Goal: Answer question/provide support: Answer question/provide support

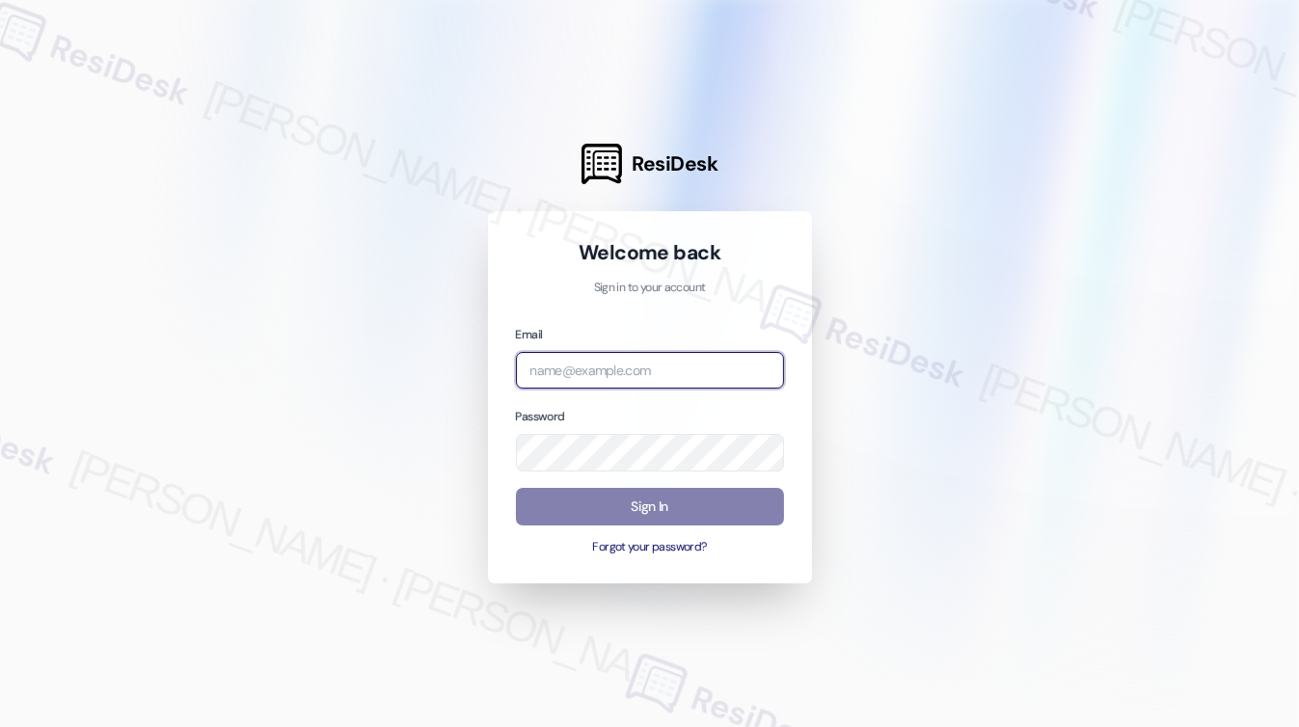
click at [610, 370] on input "email" at bounding box center [650, 371] width 268 height 38
type input "[EMAIL_ADDRESS][PERSON_NAME][PERSON_NAME][DOMAIN_NAME]"
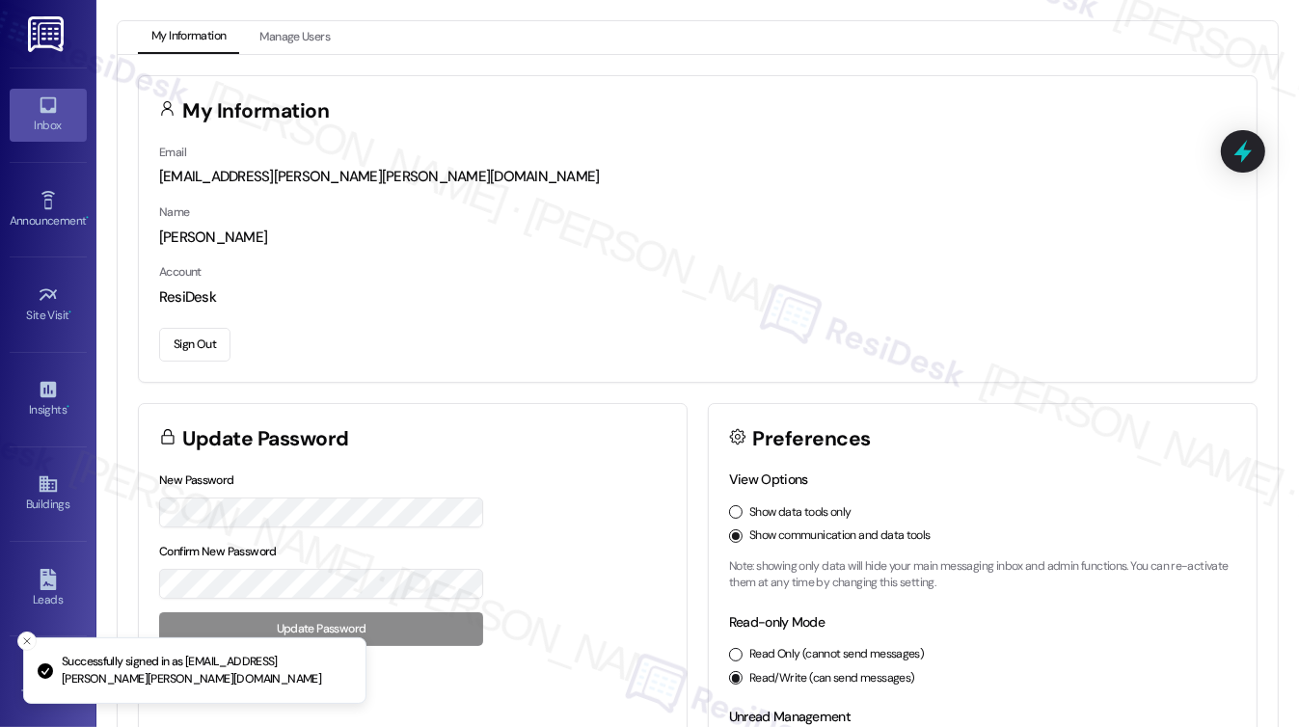
click at [44, 109] on icon at bounding box center [48, 105] width 21 height 21
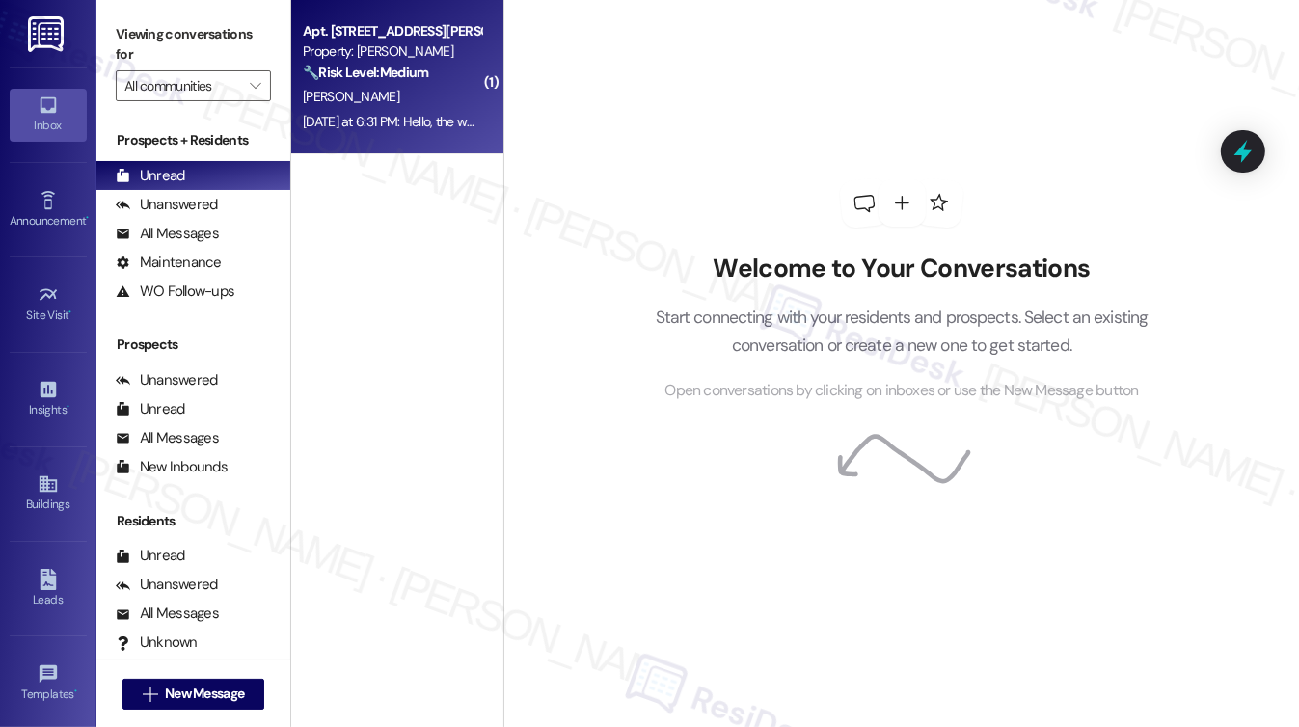
click at [432, 115] on div "[DATE] at 6:31 PM: Hello, the work order ID is 31723-1 [DATE] at 6:31 PM: Hello…" at bounding box center [445, 121] width 285 height 17
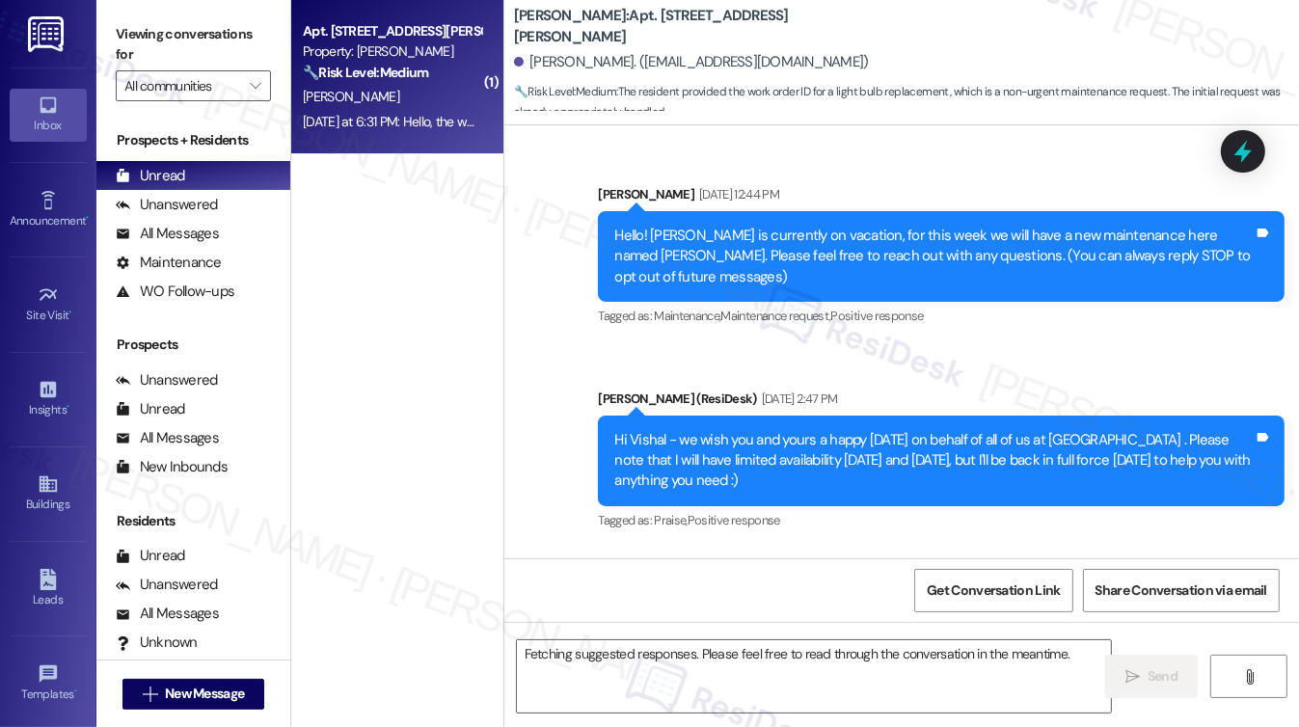
scroll to position [14608, 0]
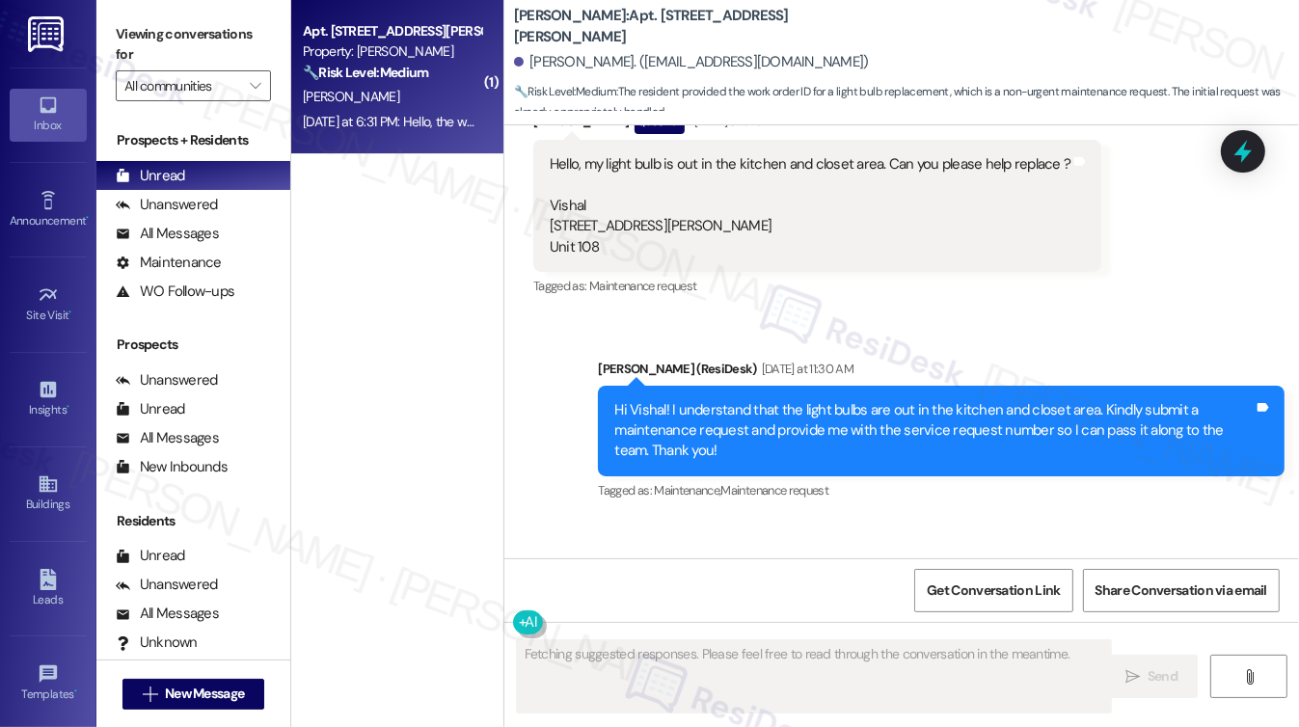
click at [738, 400] on div "Hi Vishal! I understand that the light bulbs are out in the kitchen and closet …" at bounding box center [933, 431] width 639 height 62
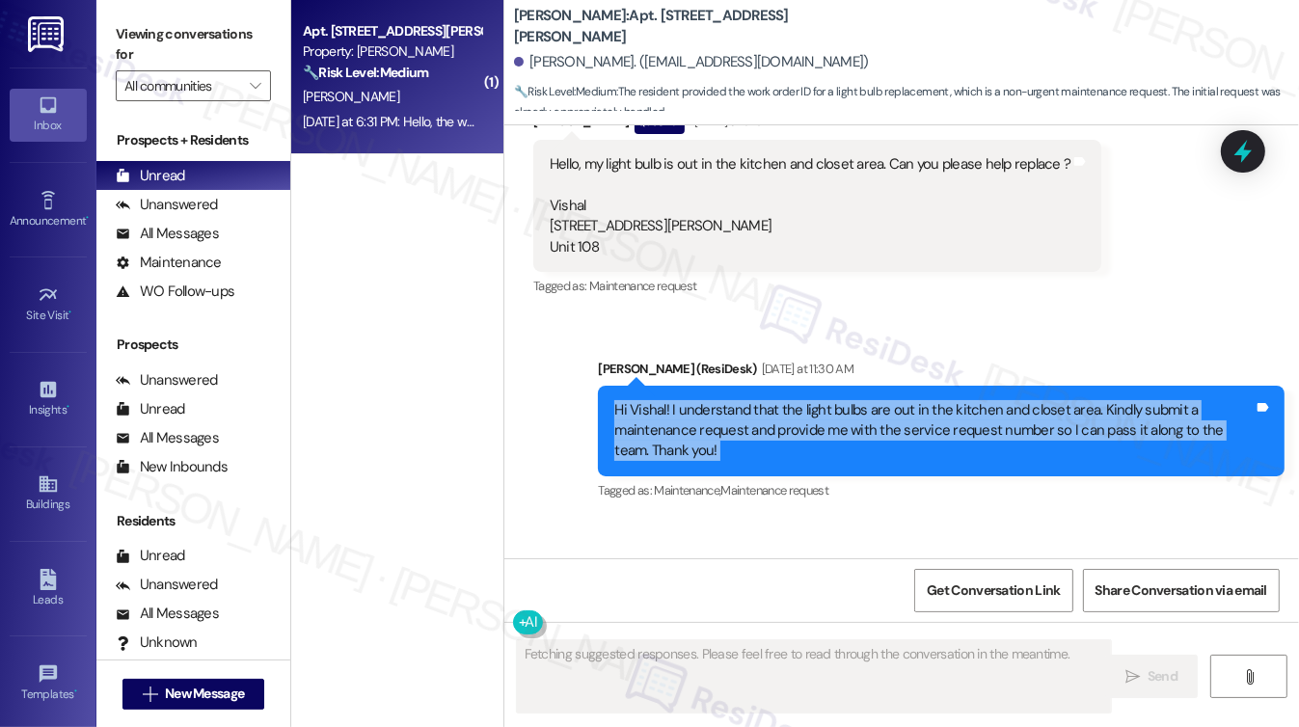
click at [738, 400] on div "Hi Vishal! I understand that the light bulbs are out in the kitchen and closet …" at bounding box center [933, 431] width 639 height 62
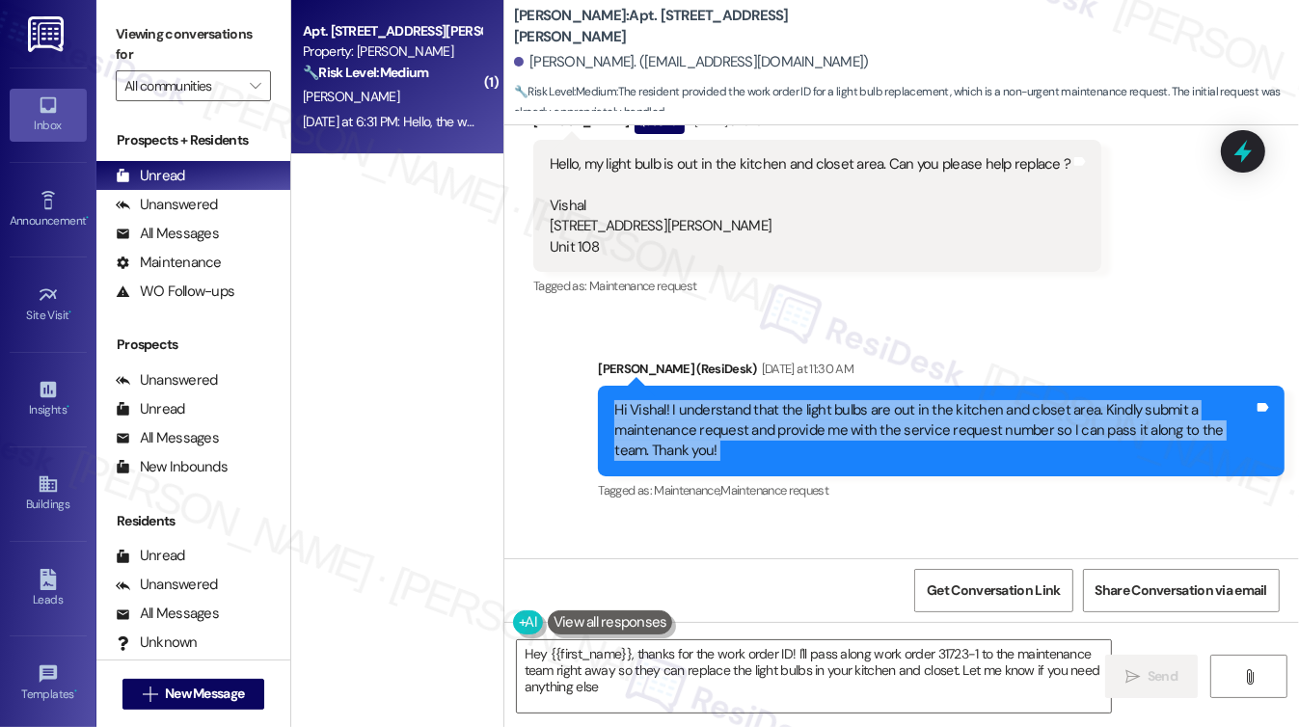
type textarea "Hey {{first_name}}, thanks for the work order ID! I'll pass along work order 31…"
click at [738, 400] on div "Hi Vishal! I understand that the light bulbs are out in the kitchen and closet …" at bounding box center [933, 431] width 639 height 62
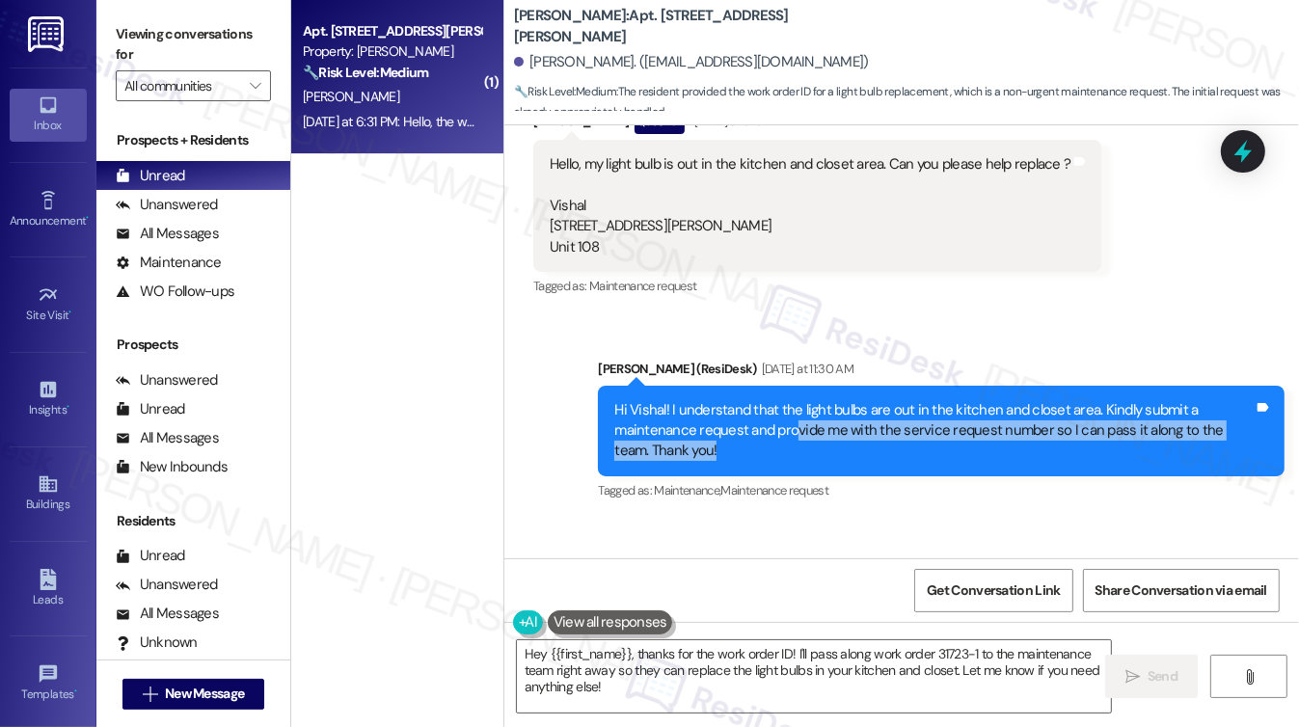
drag, startPoint x: 787, startPoint y: 298, endPoint x: 812, endPoint y: 323, distance: 35.5
click at [812, 400] on div "Hi Vishal! I understand that the light bulbs are out in the kitchen and closet …" at bounding box center [933, 431] width 639 height 62
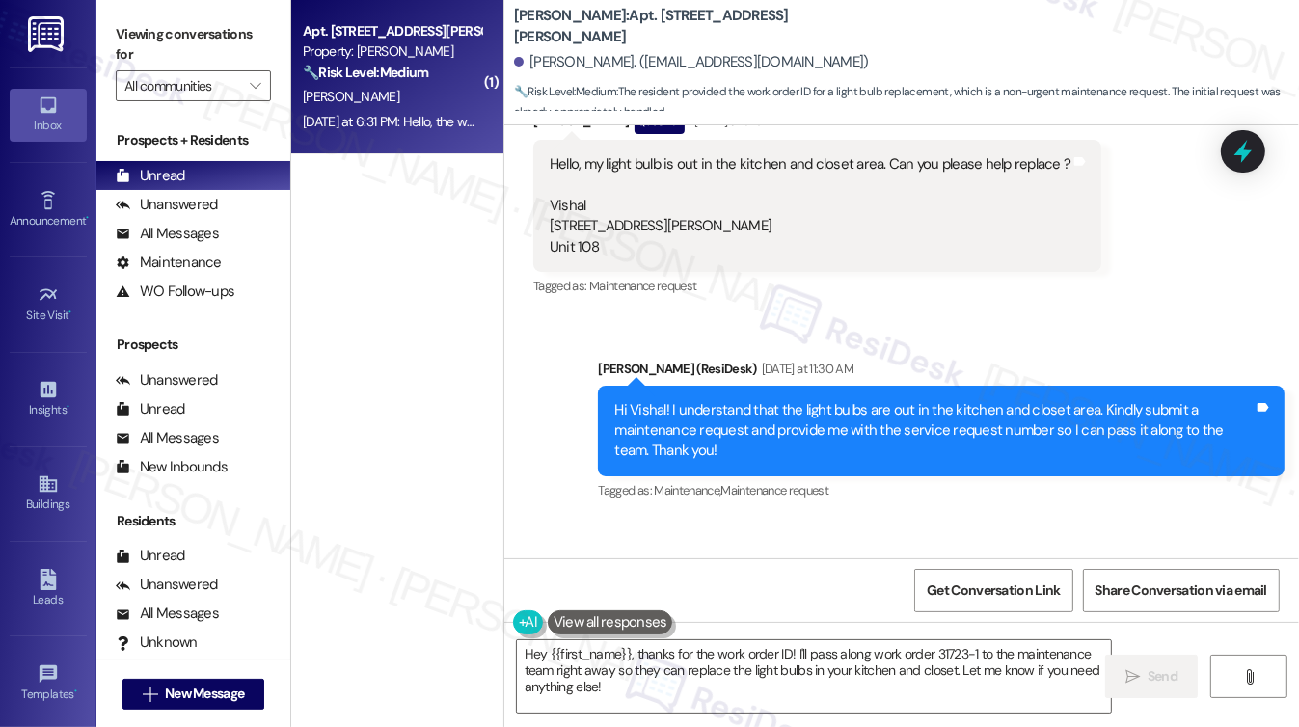
click at [812, 400] on div "Hi Vishal! I understand that the light bulbs are out in the kitchen and closet …" at bounding box center [933, 431] width 639 height 62
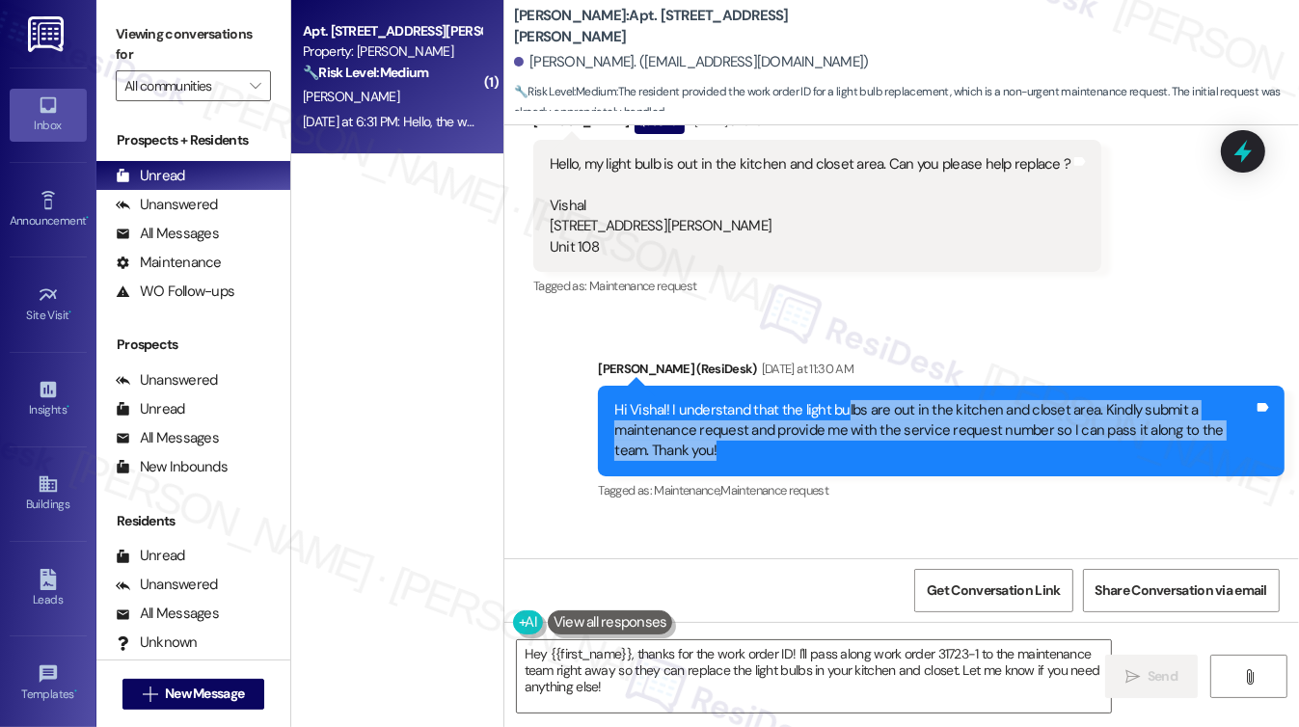
drag, startPoint x: 843, startPoint y: 287, endPoint x: 855, endPoint y: 322, distance: 36.9
click at [855, 400] on div "Hi Vishal! I understand that the light bulbs are out in the kitchen and closet …" at bounding box center [933, 431] width 639 height 62
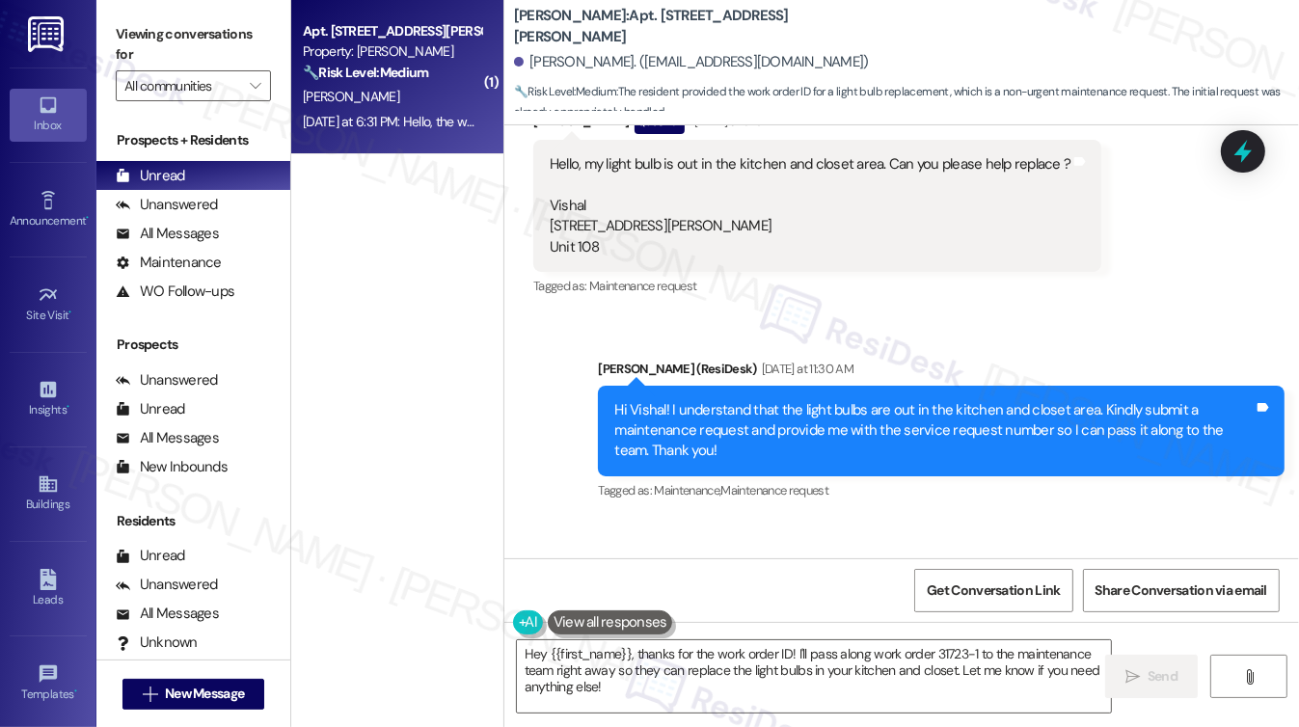
click at [855, 400] on div "Hi Vishal! I understand that the light bulbs are out in the kitchen and closet …" at bounding box center [933, 431] width 639 height 62
click at [877, 400] on div "Hi Vishal! I understand that the light bulbs are out in the kitchen and closet …" at bounding box center [933, 431] width 639 height 62
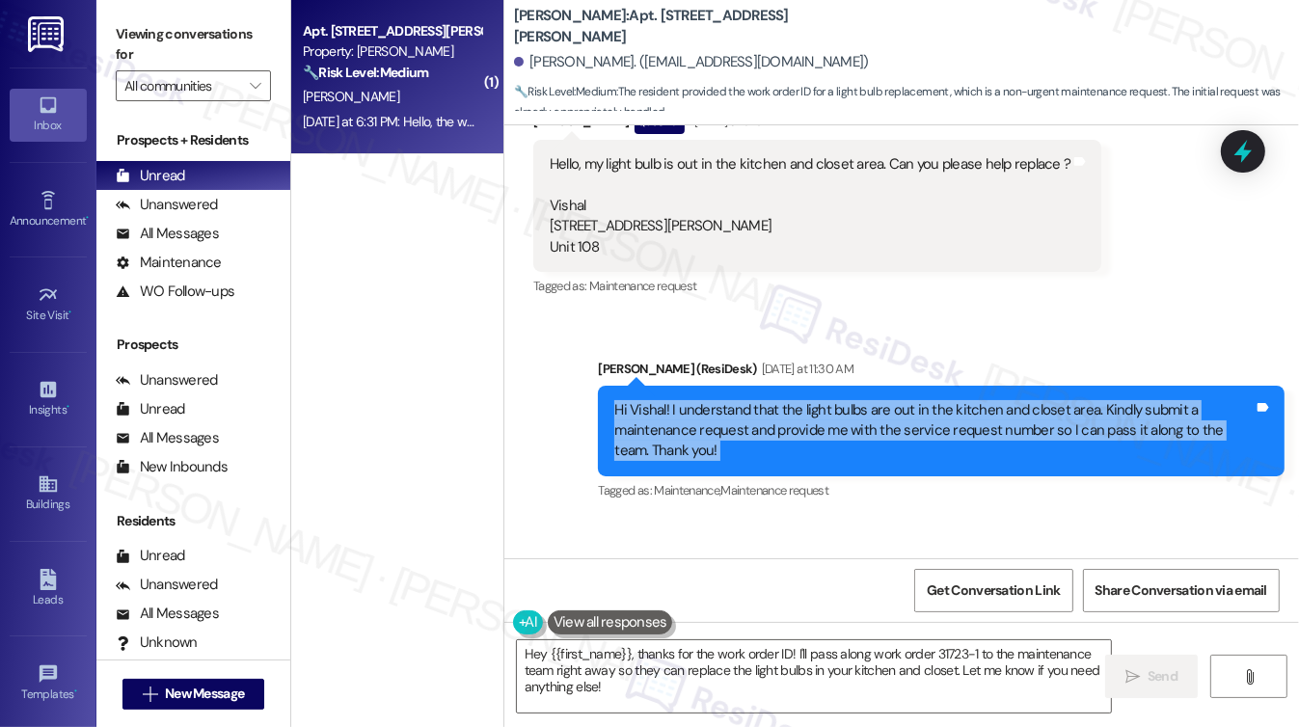
click at [877, 400] on div "Hi Vishal! I understand that the light bulbs are out in the kitchen and closet …" at bounding box center [933, 431] width 639 height 62
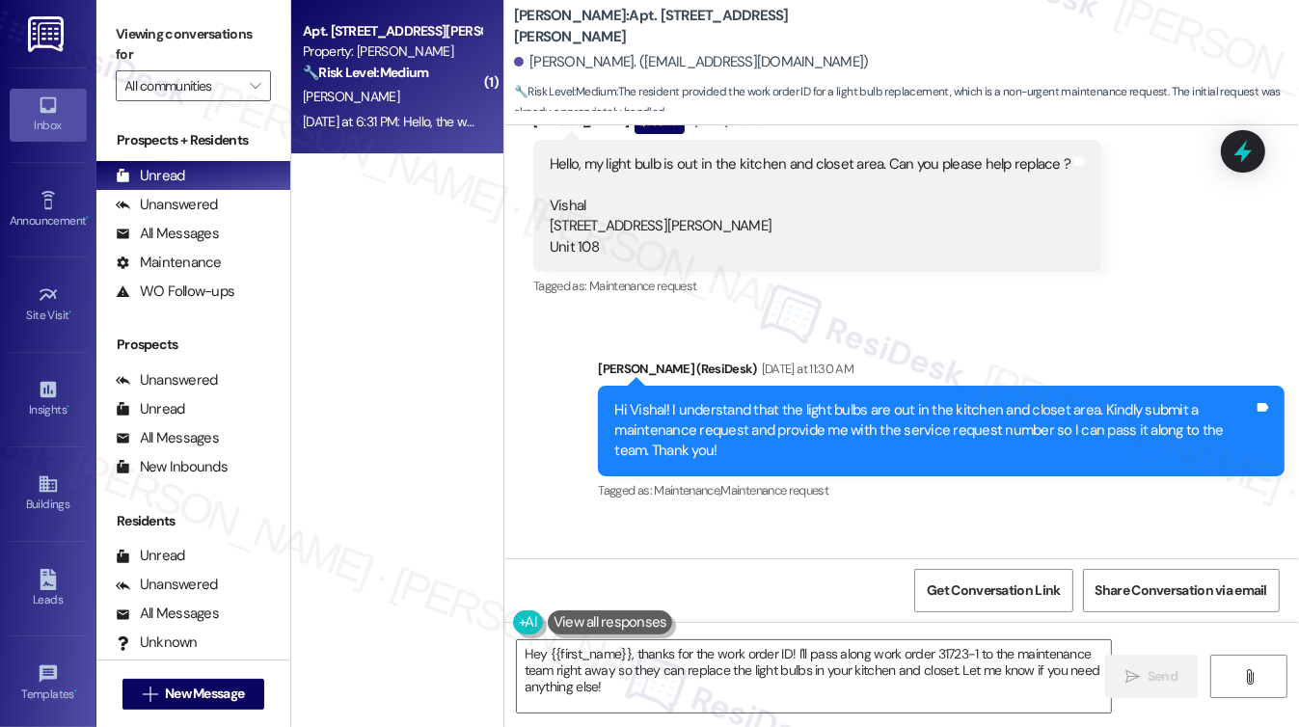
drag, startPoint x: 700, startPoint y: 489, endPoint x: 770, endPoint y: 483, distance: 69.7
click at [770, 589] on div "Hello, the work order ID is 31723-1 Tags and notes" at bounding box center [686, 613] width 306 height 49
copy div "31723-1"
click at [880, 389] on div "Sent via SMS [PERSON_NAME] (ResiDesk) [DATE] at 11:30 AM Hi Vishal! I understan…" at bounding box center [941, 432] width 716 height 176
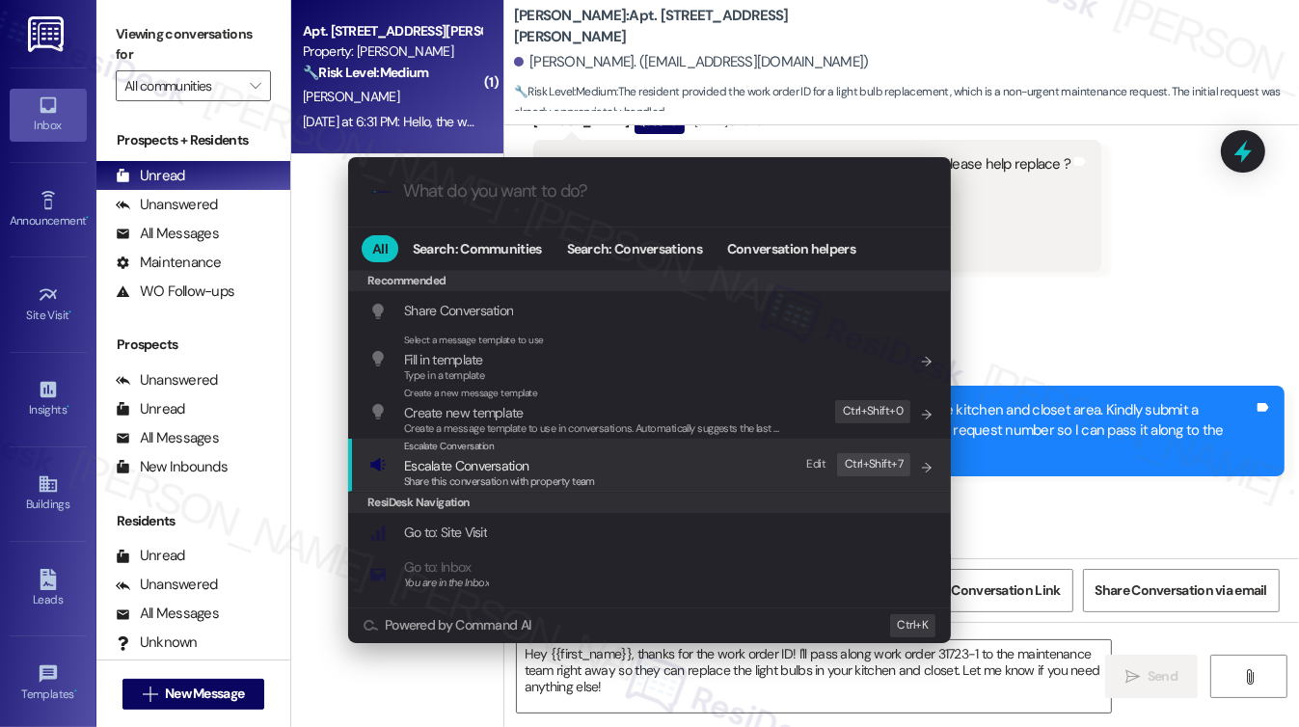
click at [618, 467] on div "Escalate Conversation Escalate Conversation Share this conversation with proper…" at bounding box center [651, 465] width 564 height 52
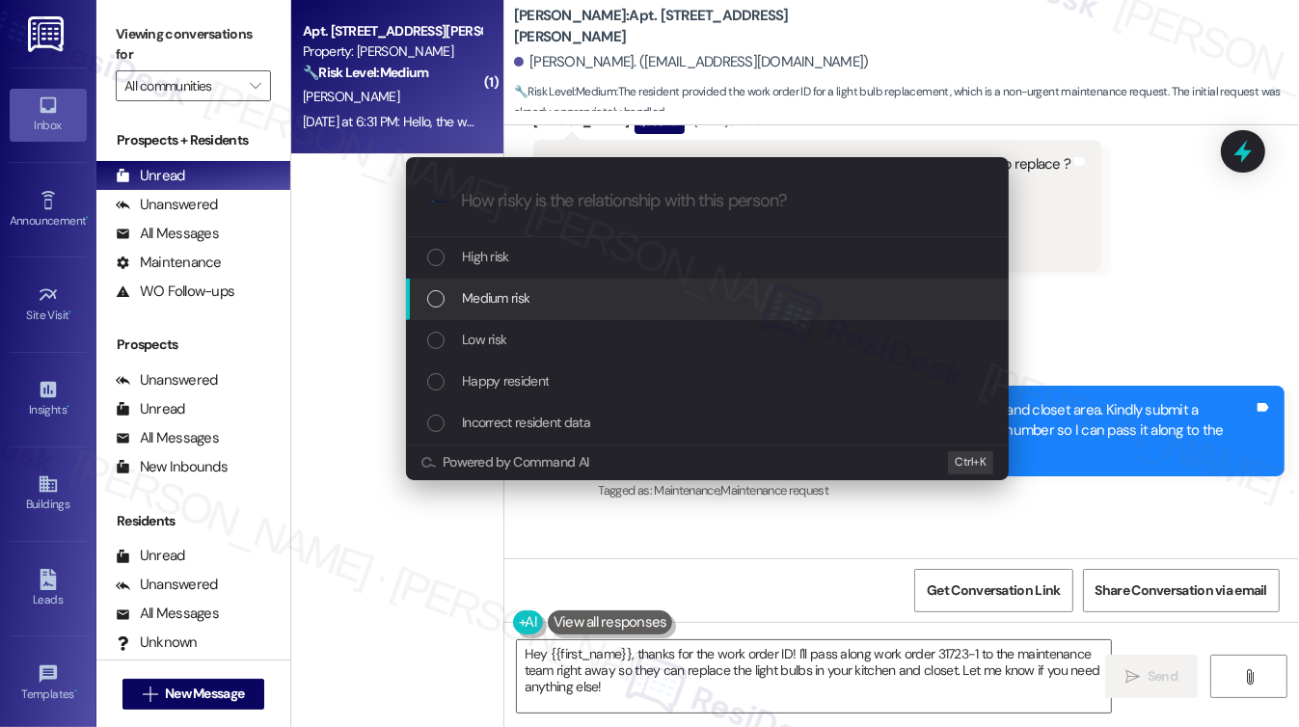
click at [533, 311] on div "Medium risk" at bounding box center [707, 299] width 603 height 41
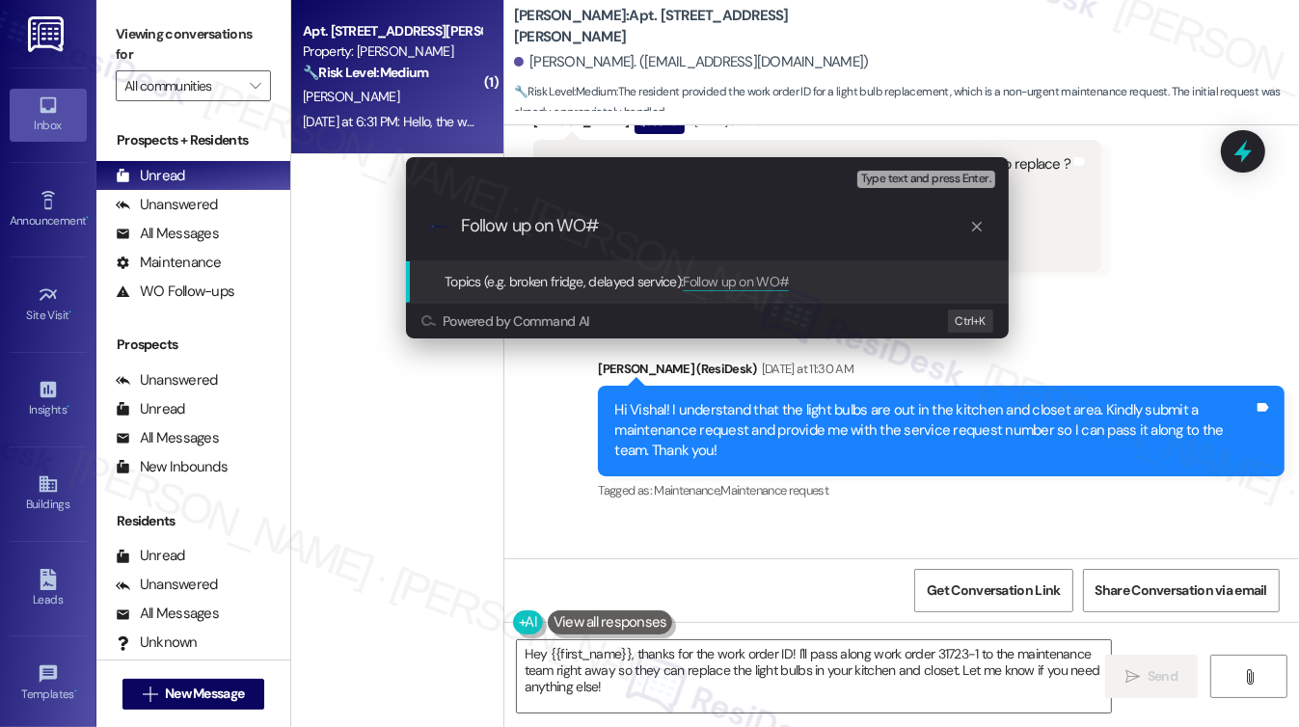
paste input "31723-1"
type input "Follow up on WO#31723-1 -"
click at [1085, 257] on div "Escalate Conversation Medium risk Topics (e.g. broken fridge, delayed service) …" at bounding box center [649, 363] width 1299 height 727
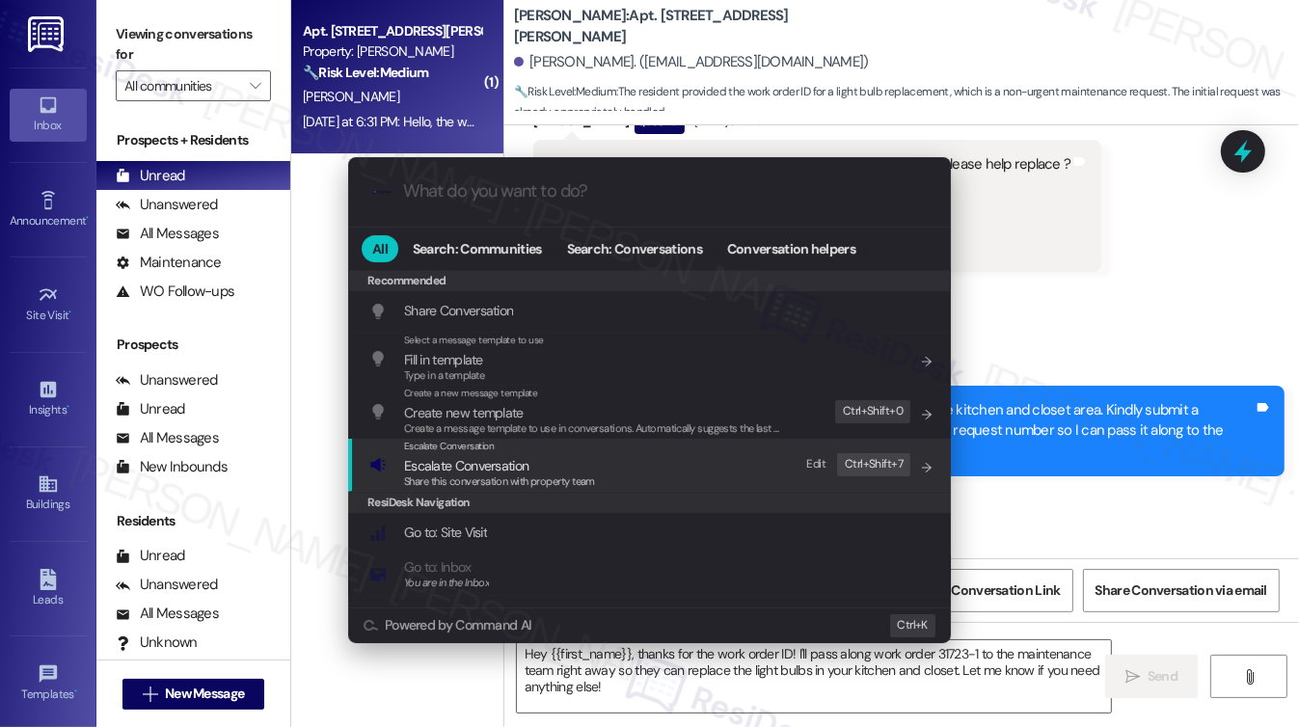
click at [453, 470] on span "Escalate Conversation" at bounding box center [466, 465] width 124 height 17
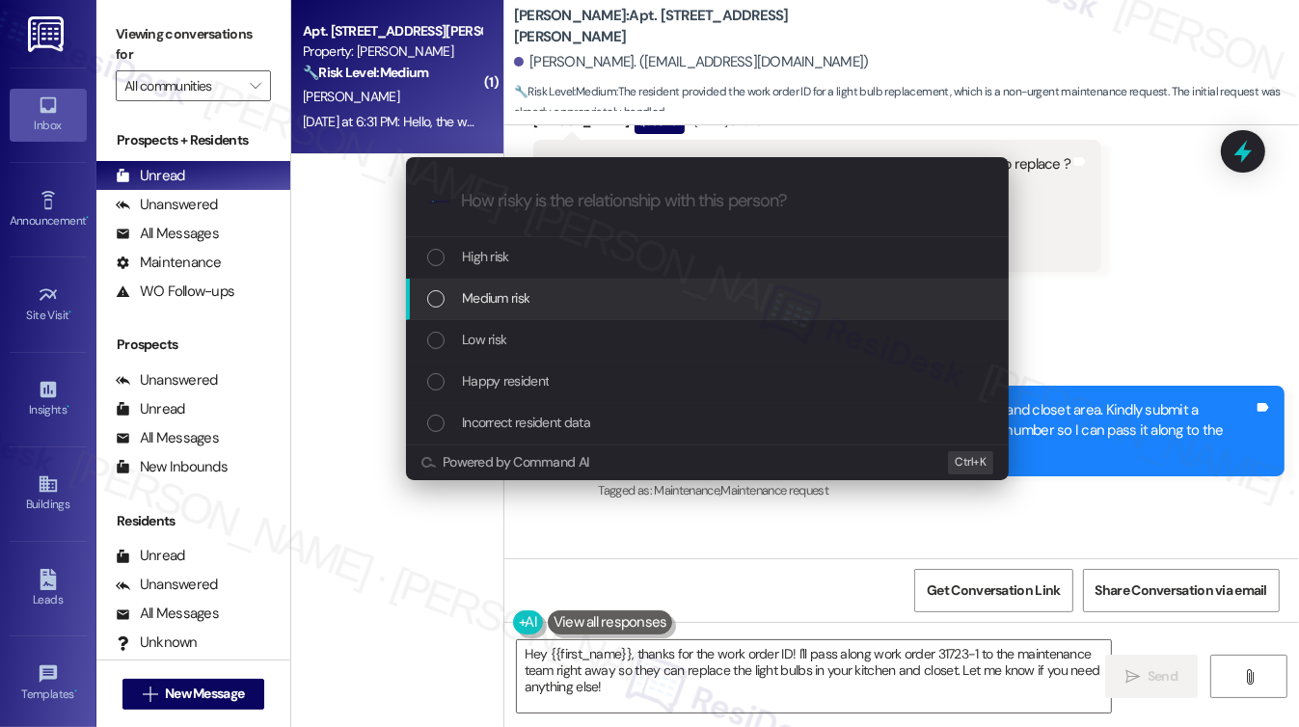
click at [559, 293] on div "Medium risk" at bounding box center [709, 297] width 564 height 21
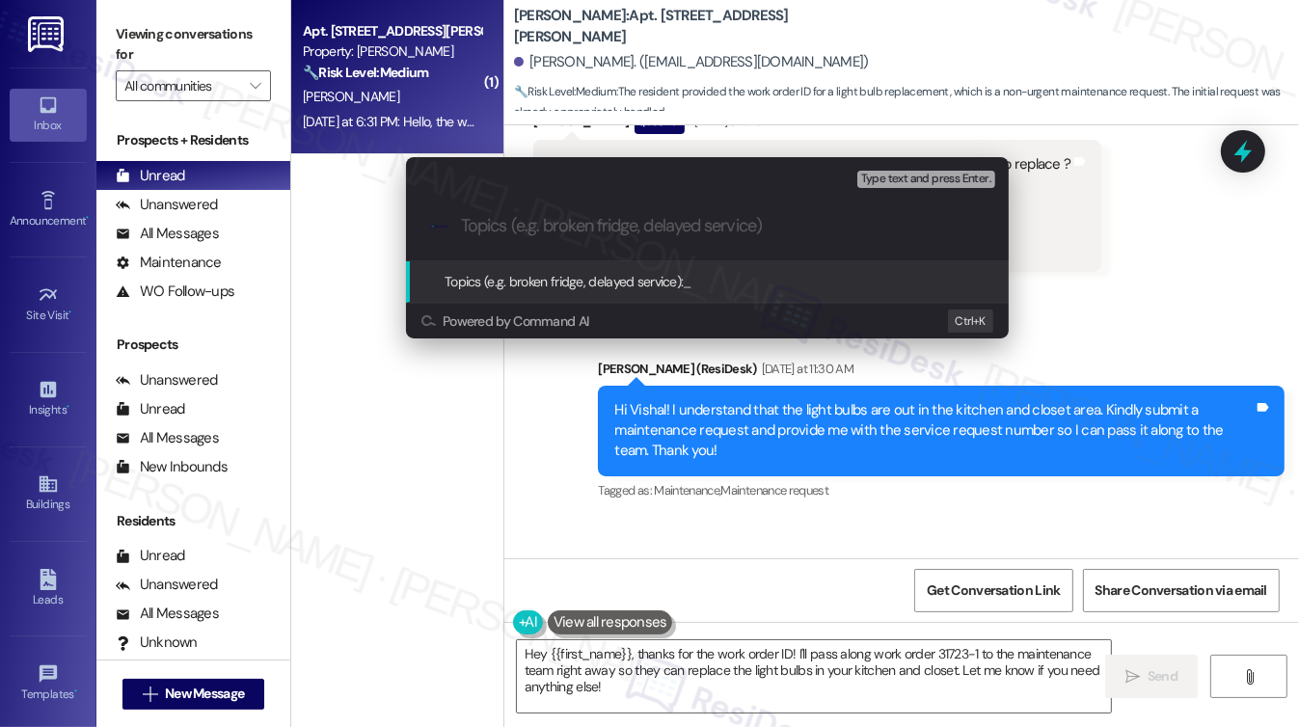
paste input "Follow up on WO#31723-1 -"
type input "Follow up on WO#31723-1 - kitchen light bulbs"
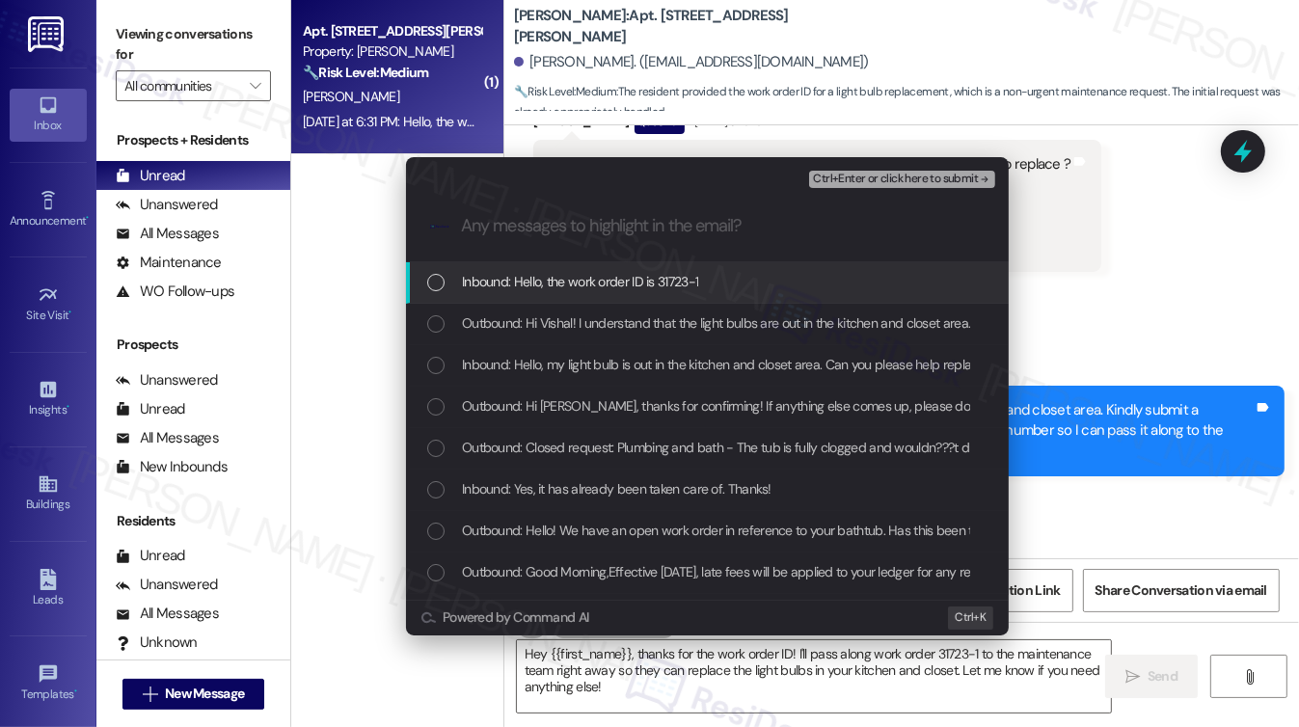
click at [768, 279] on div "Inbound: Hello, the work order ID is 31723-1" at bounding box center [709, 281] width 564 height 21
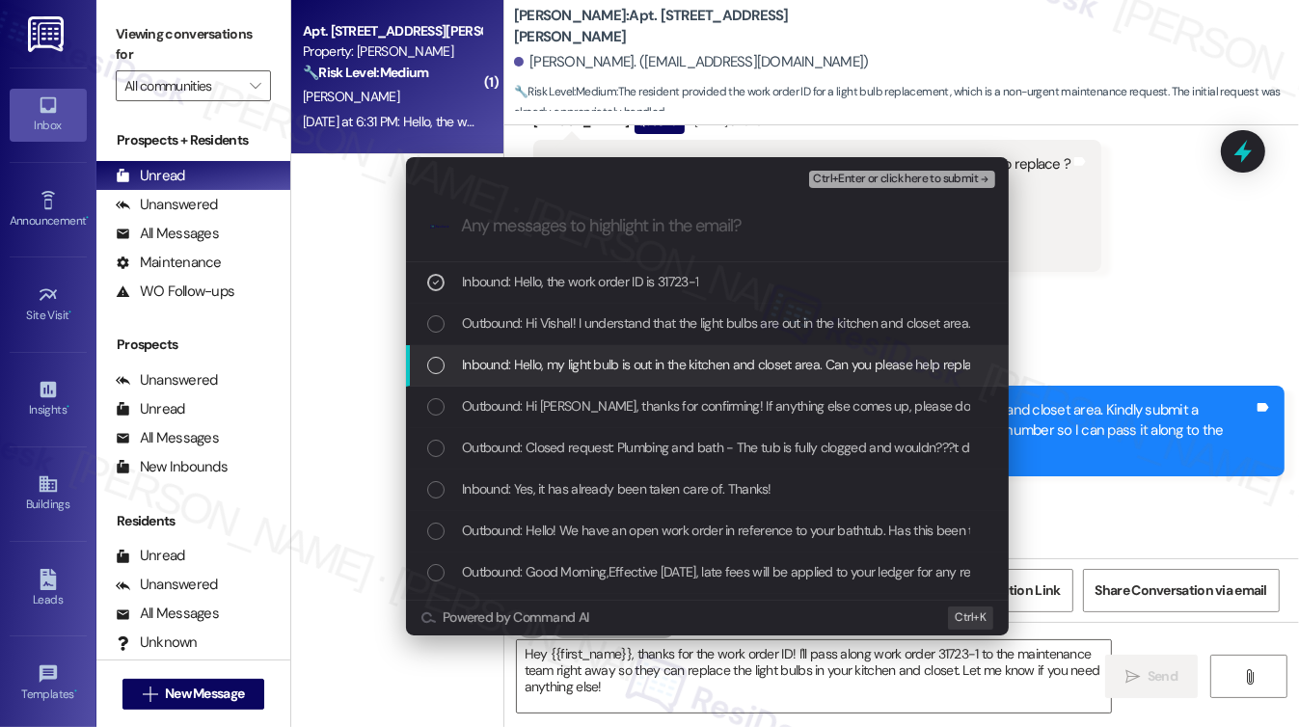
click at [630, 375] on span "Inbound: Hello, my light bulb is out in the kitchen and closet area. Can you pl…" at bounding box center [851, 364] width 778 height 21
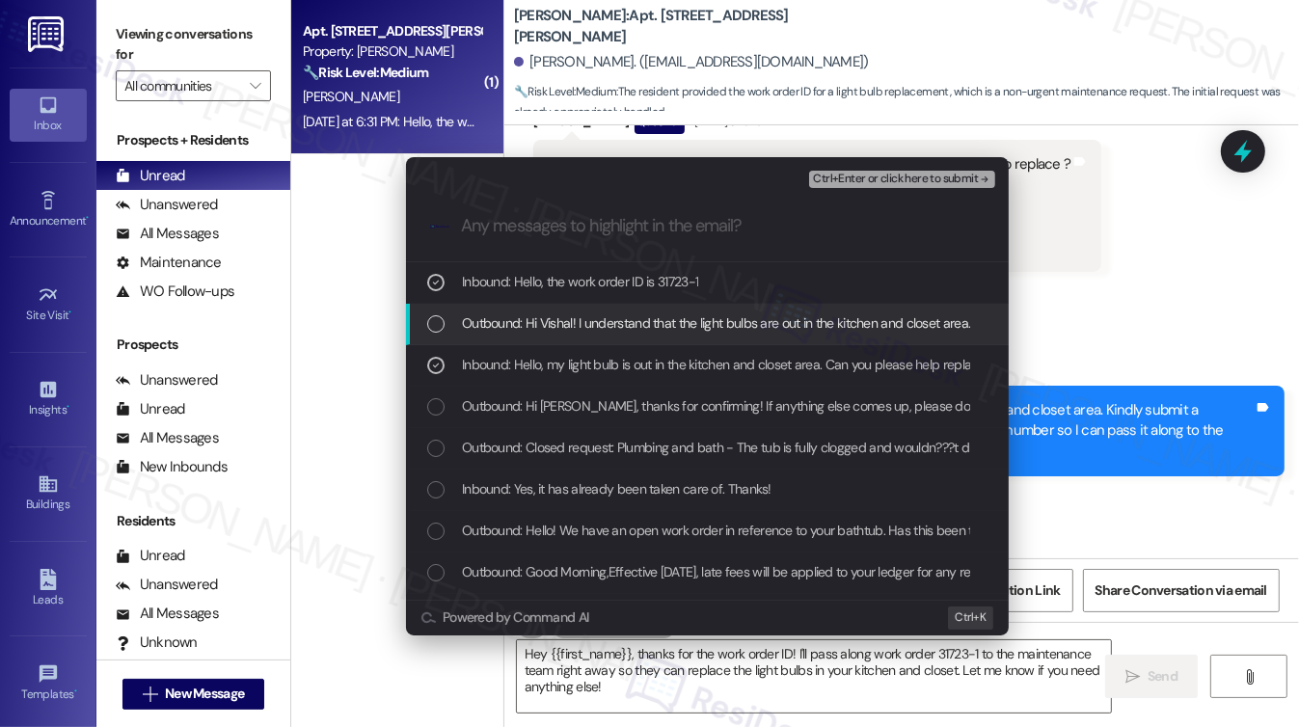
click at [881, 173] on span "Ctrl+Enter or click here to submit" at bounding box center [895, 180] width 165 height 14
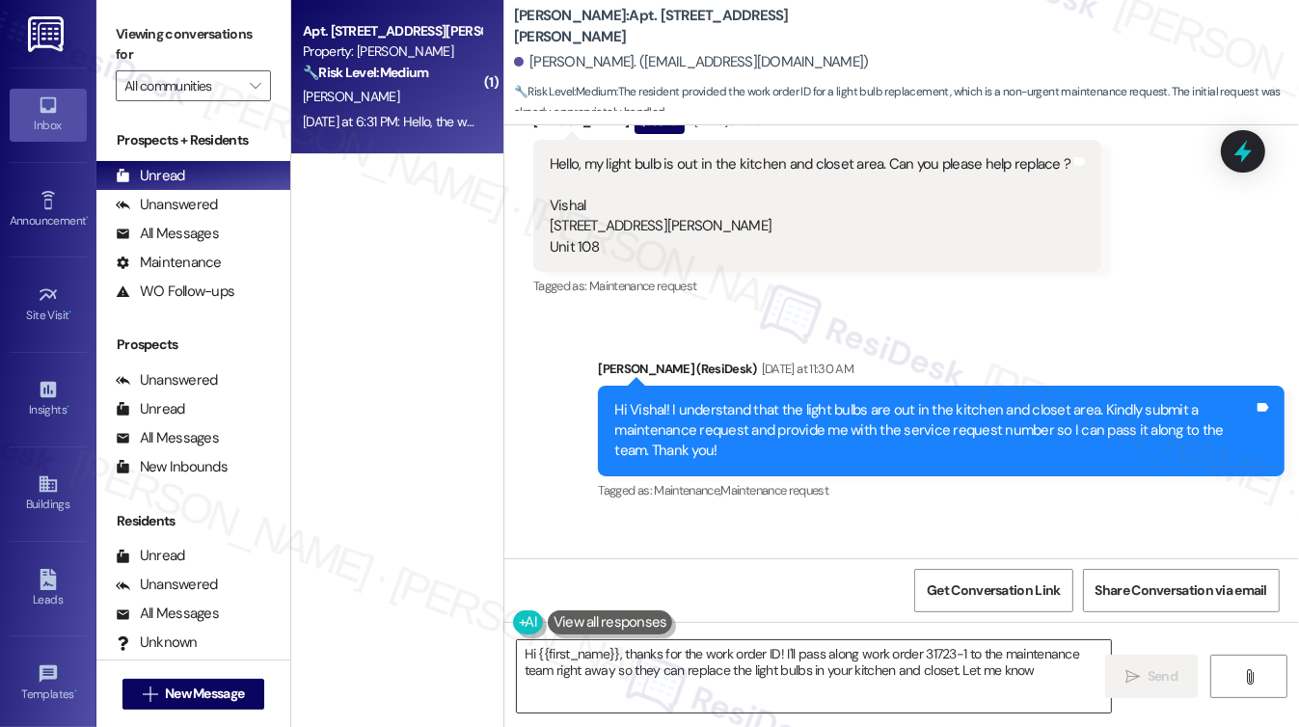
click at [650, 656] on textarea "Hi {{first_name}}, thanks for the work order ID! I'll pass along work order 317…" at bounding box center [814, 676] width 594 height 72
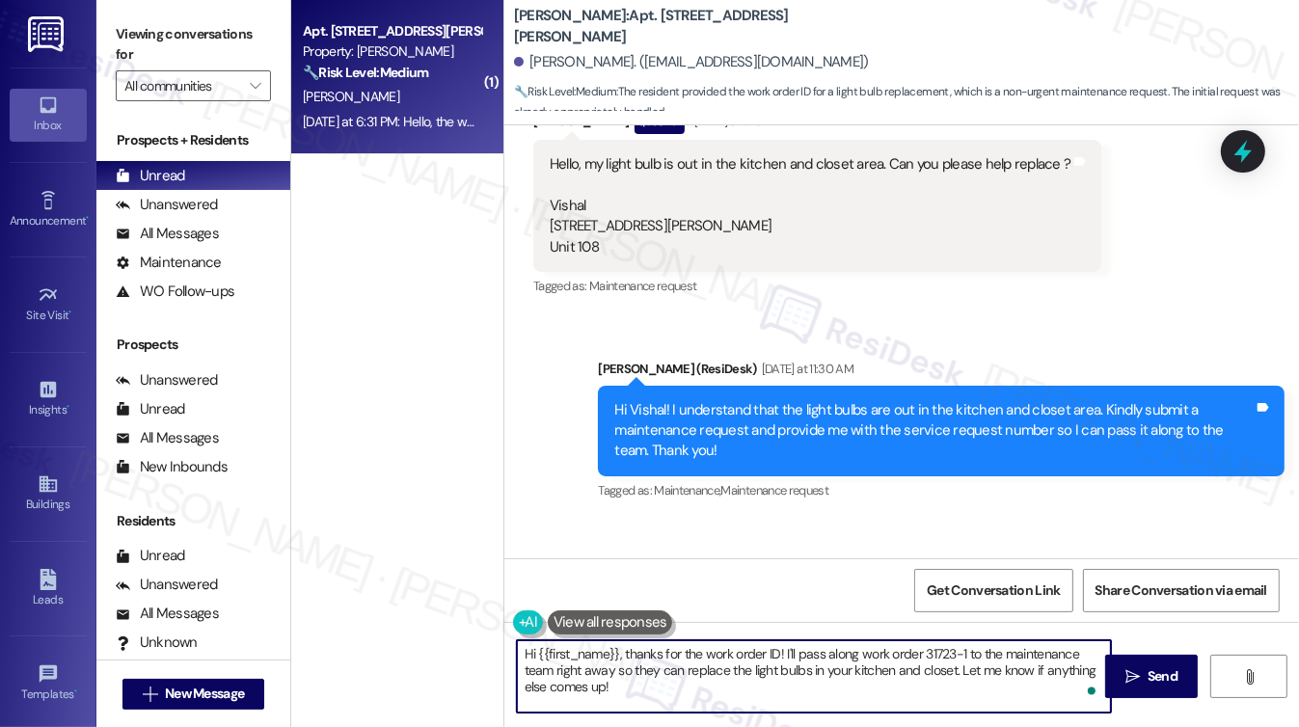
click at [617, 674] on textarea "Hi {{first_name}}, thanks for the work order ID! I'll pass along work order 317…" at bounding box center [814, 676] width 594 height 72
click at [625, 651] on textarea "Hi {{first_name}}, thanks for the work order ID! I'll pass along work order 317…" at bounding box center [814, 676] width 594 height 72
drag, startPoint x: 775, startPoint y: 655, endPoint x: 701, endPoint y: 653, distance: 74.3
click at [701, 653] on textarea "Hi {{first_name}}, thanks for the work order ID! I'll pass along work order 317…" at bounding box center [814, 676] width 594 height 72
click at [625, 653] on textarea "Hi {{first_name}}, thanks for the service request number! I'll pass along work …" at bounding box center [814, 676] width 594 height 72
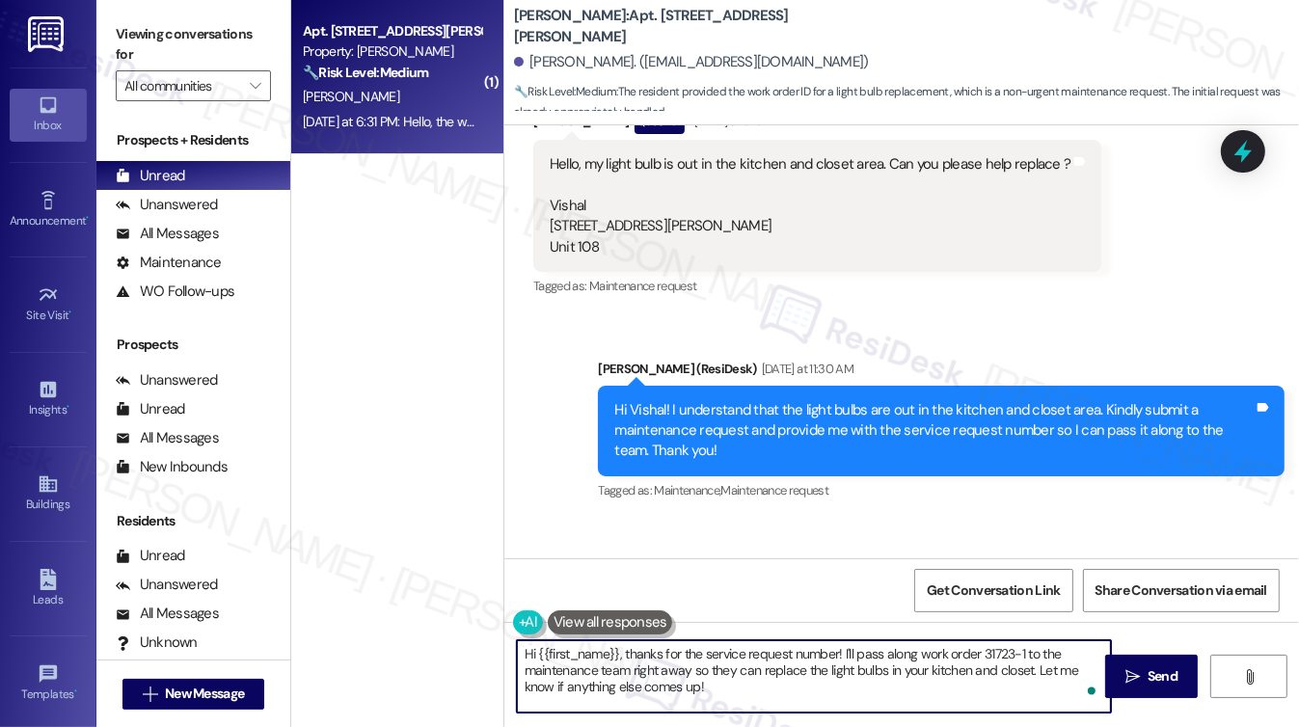
click at [621, 655] on textarea "Hi {{first_name}}, thanks for the service request number! I'll pass along work …" at bounding box center [814, 676] width 594 height 72
click at [555, 562] on div "[PERSON_NAME] [DATE] at 6:31 PM" at bounding box center [790, 575] width 514 height 27
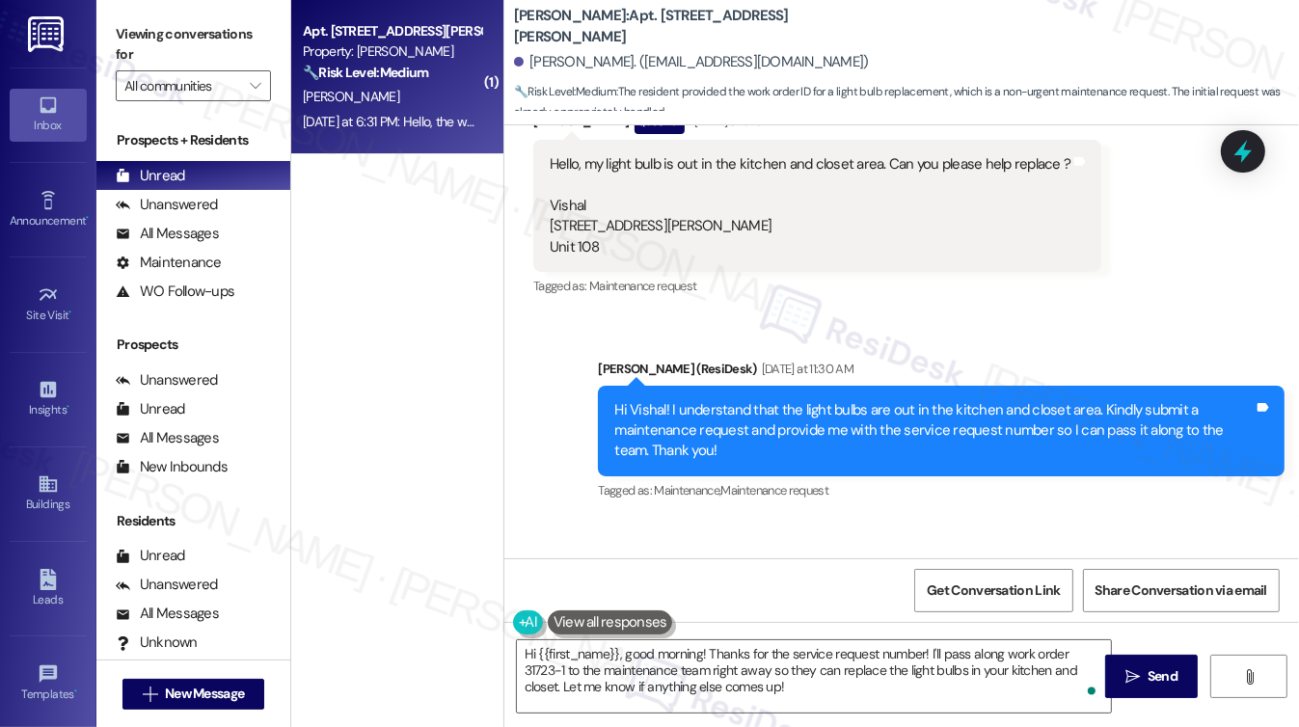
click at [555, 562] on div "[PERSON_NAME] [DATE] at 6:31 PM" at bounding box center [790, 575] width 514 height 27
click at [658, 660] on textarea "Hi {{first_name}}, good morning! Thanks for the service request number! I'll pa…" at bounding box center [814, 676] width 594 height 72
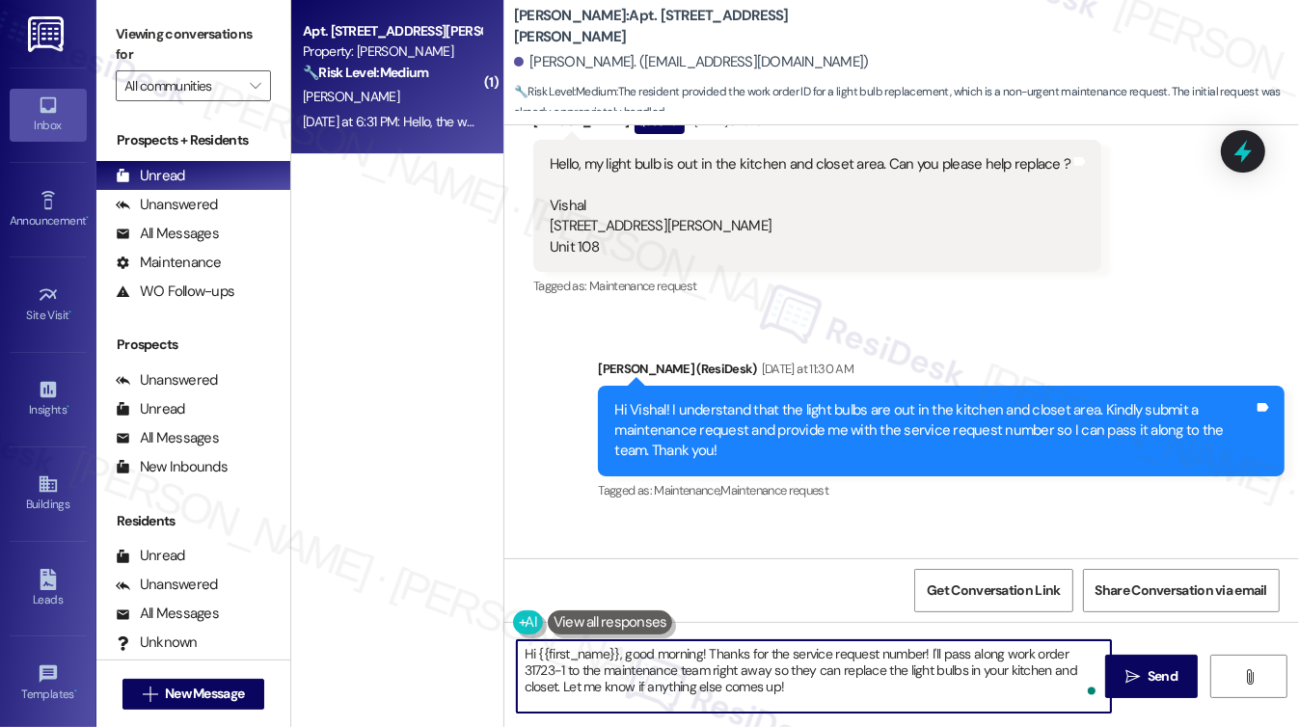
click at [658, 660] on textarea "Hi {{first_name}}, good morning! Thanks for the service request number! I'll pa…" at bounding box center [814, 676] width 594 height 72
click at [698, 666] on textarea "Hi {{first_name}}, good morning! Thanks for the service request number! I'll pa…" at bounding box center [814, 676] width 594 height 72
click at [548, 562] on div "[PERSON_NAME] [DATE] at 6:31 PM" at bounding box center [790, 575] width 514 height 27
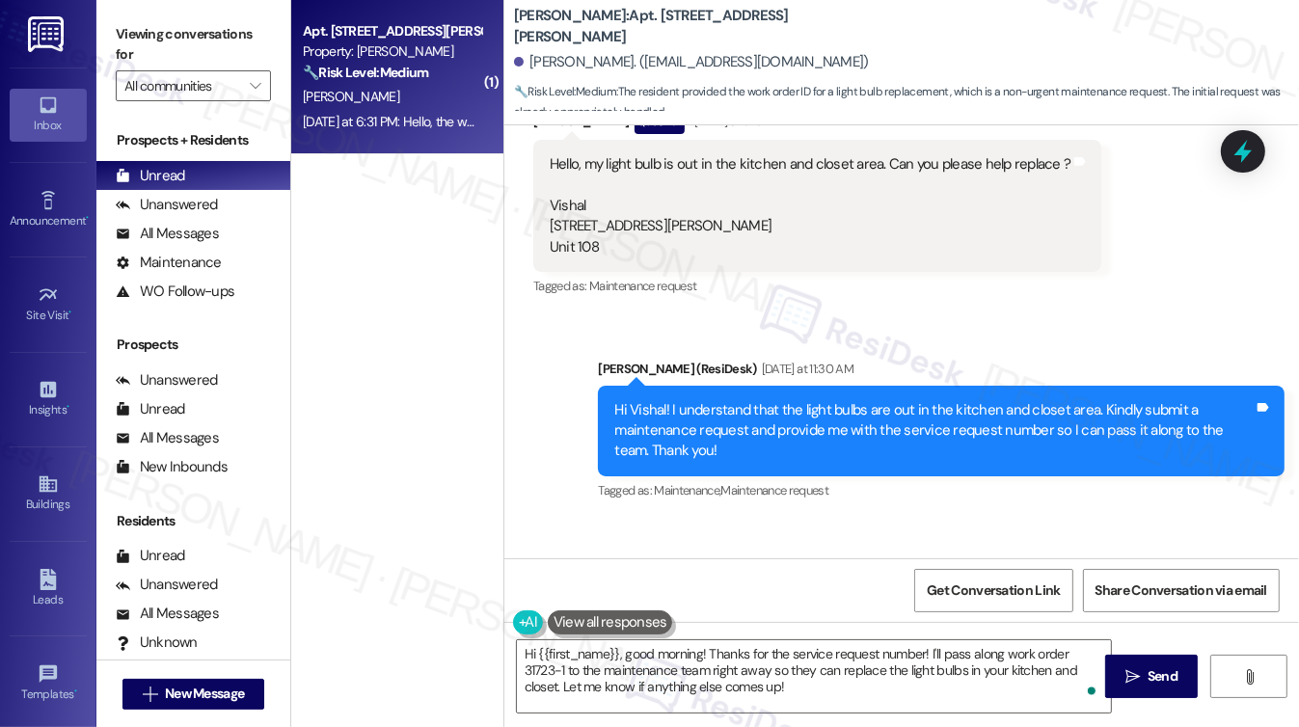
click at [548, 562] on div "[PERSON_NAME] [DATE] at 6:31 PM" at bounding box center [790, 575] width 514 height 27
click at [556, 562] on div "[PERSON_NAME] [DATE] at 6:31 PM" at bounding box center [790, 575] width 514 height 27
click at [683, 654] on textarea "Hi {{first_name}}, good morning! Thanks for the service request number! I'll pa…" at bounding box center [814, 676] width 594 height 72
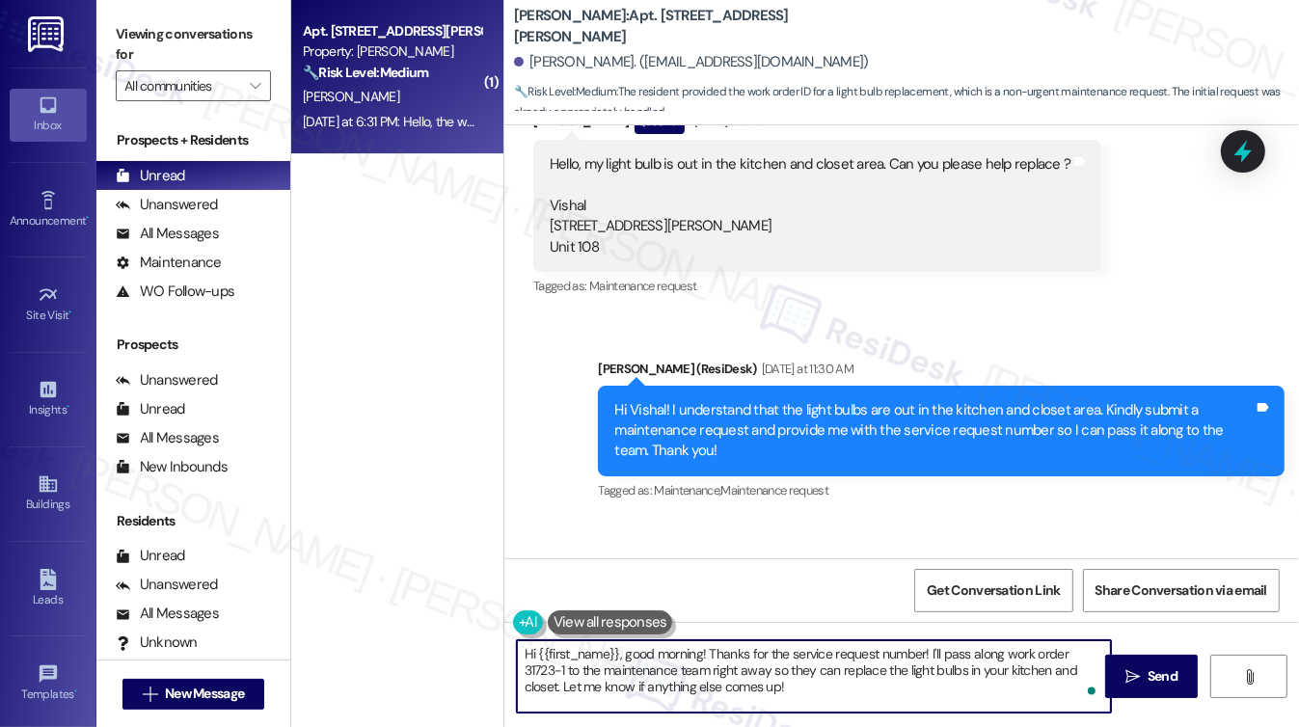
click at [811, 657] on textarea "Hi {{first_name}}, good morning! Thanks for the service request number! I'll pa…" at bounding box center [814, 676] width 594 height 72
click at [770, 655] on textarea "Hi {{first_name}}, good morning! Thanks for the service request number! I'll pa…" at bounding box center [814, 676] width 594 height 72
click at [764, 655] on textarea "Hi {{first_name}}, good morning! Thanks for the service request number! I'll pa…" at bounding box center [814, 676] width 594 height 72
drag, startPoint x: 523, startPoint y: 671, endPoint x: 643, endPoint y: 669, distance: 120.6
click at [643, 669] on textarea "Hi {{first_name}}, good morning! Thanks for providing the service request numbe…" at bounding box center [814, 676] width 594 height 72
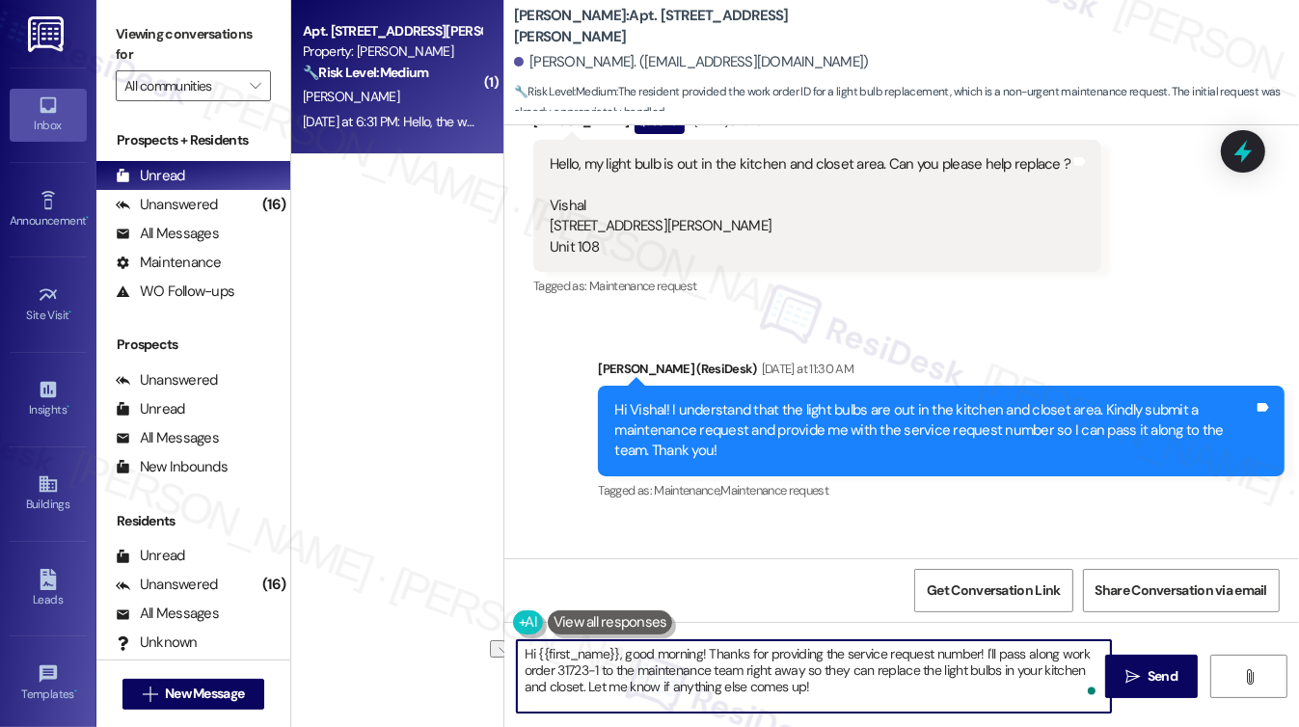
click at [1025, 644] on textarea "Hi {{first_name}}, good morning! Thanks for providing the service request numbe…" at bounding box center [814, 676] width 594 height 72
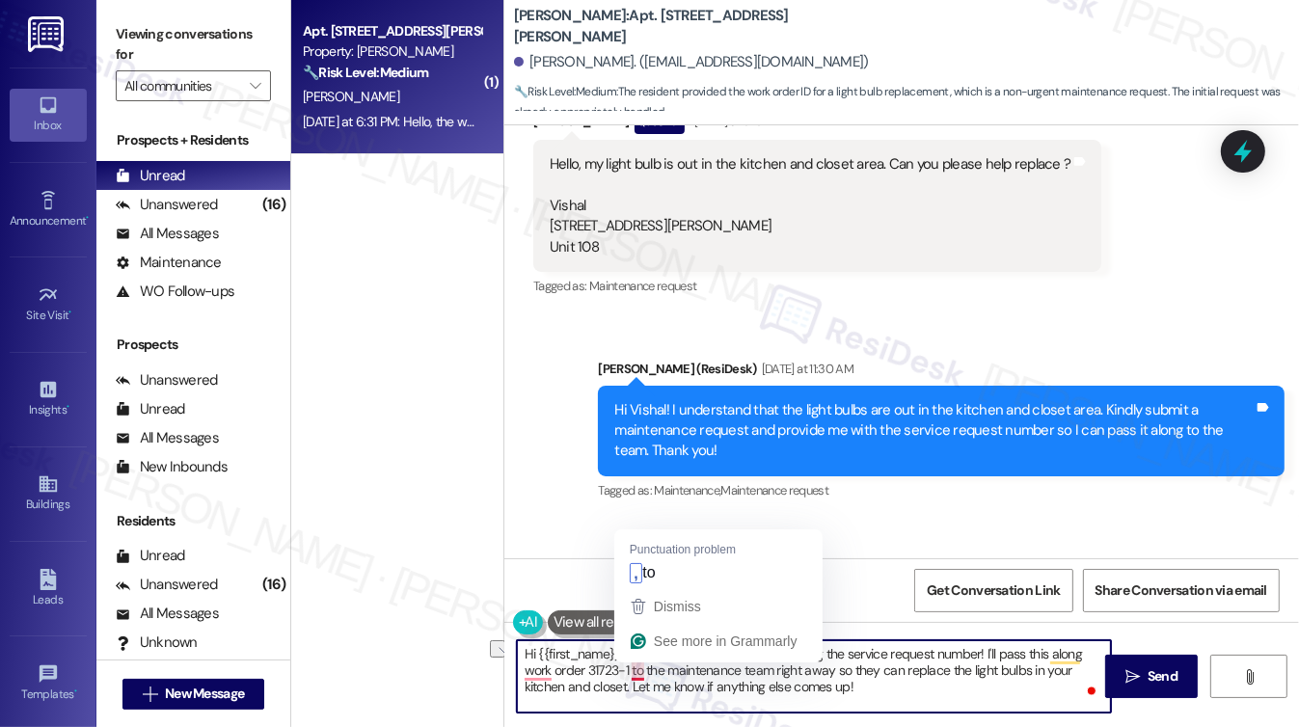
drag, startPoint x: 520, startPoint y: 670, endPoint x: 630, endPoint y: 672, distance: 110.0
click at [630, 672] on textarea "Hi {{first_name}}, good morning! Thanks for providing the service request numbe…" at bounding box center [814, 676] width 594 height 72
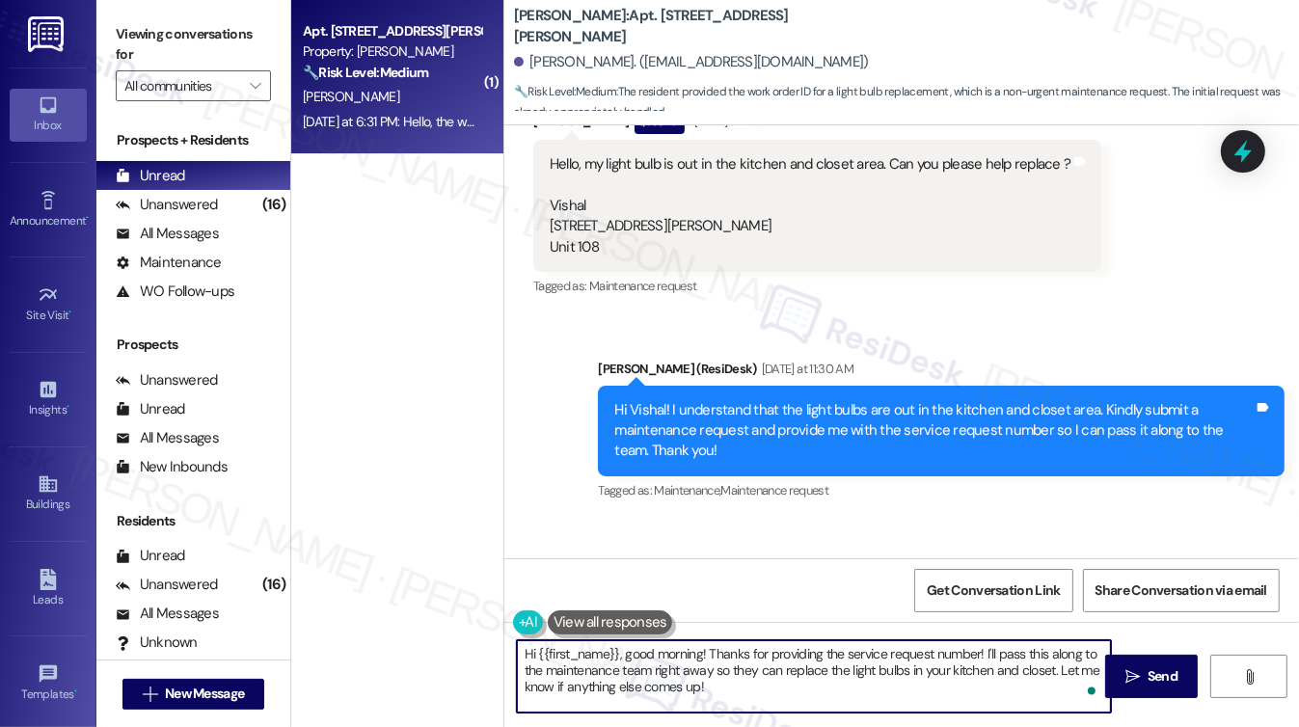
click at [586, 666] on textarea "Hi {{first_name}}, good morning! Thanks for providing the service request numbe…" at bounding box center [814, 676] width 594 height 72
click at [765, 691] on textarea "Hi {{first_name}}, good morning! Thanks for providing the service request numbe…" at bounding box center [814, 676] width 594 height 72
click at [993, 651] on textarea "Hi {{first_name}}, good morning! Thanks for providing the service request numbe…" at bounding box center [814, 676] width 594 height 72
drag, startPoint x: 590, startPoint y: 670, endPoint x: 653, endPoint y: 670, distance: 62.7
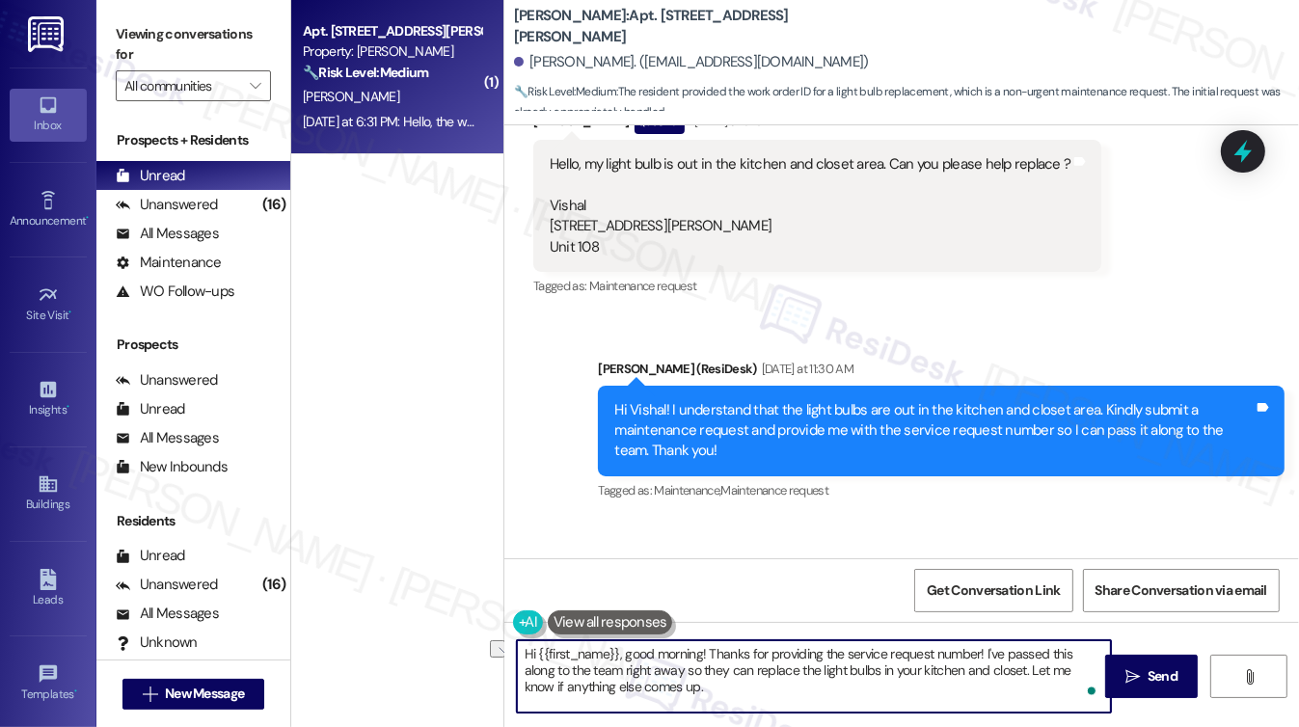
click at [653, 670] on textarea "Hi {{first_name}}, good morning! Thanks for providing the service request numbe…" at bounding box center [814, 676] width 594 height 72
click at [826, 656] on textarea "Hi {{first_name}}, good morning! Thanks for providing the service request numbe…" at bounding box center [814, 676] width 594 height 72
click at [845, 652] on textarea "Hi {{first_name}}, good morning! Thanks for providing the service request numbe…" at bounding box center [814, 676] width 594 height 72
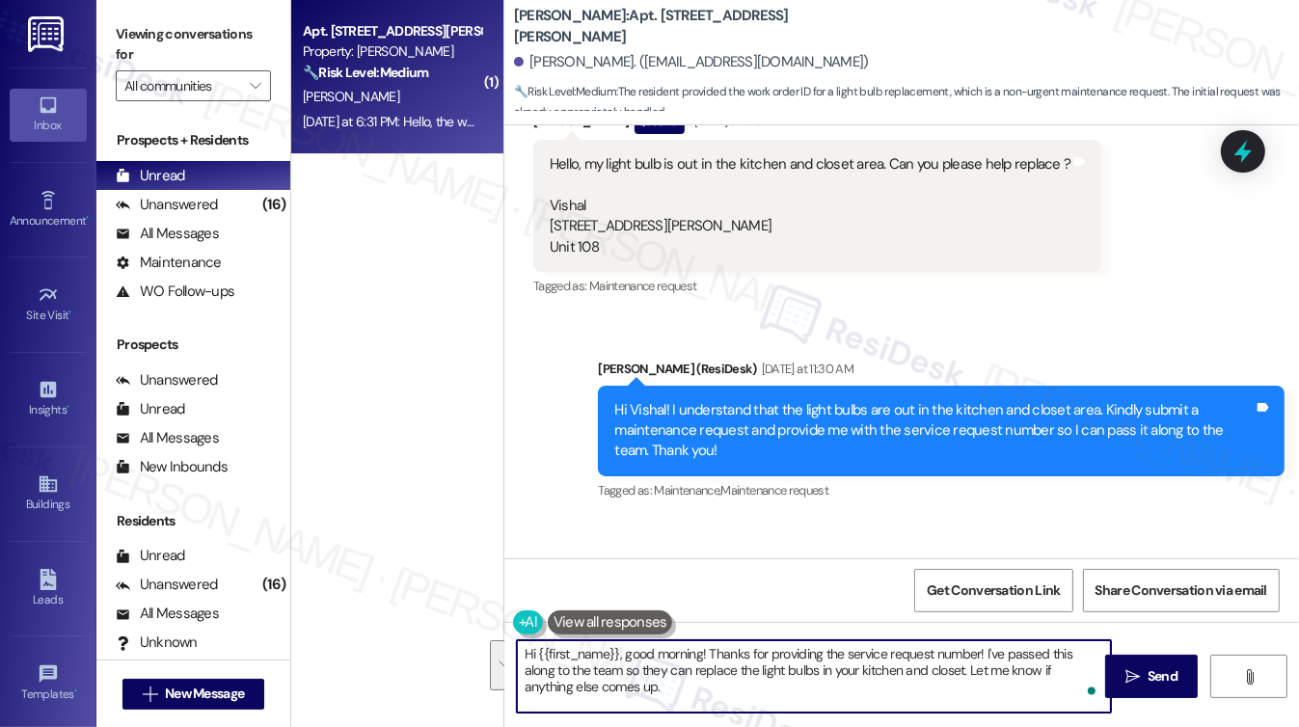
click at [845, 652] on textarea "Hi {{first_name}}, good morning! Thanks for providing the service request numbe…" at bounding box center [814, 676] width 594 height 72
click at [674, 663] on textarea "Hi {{first_name}}, good morning! Thanks for providing the service request numbe…" at bounding box center [814, 676] width 594 height 72
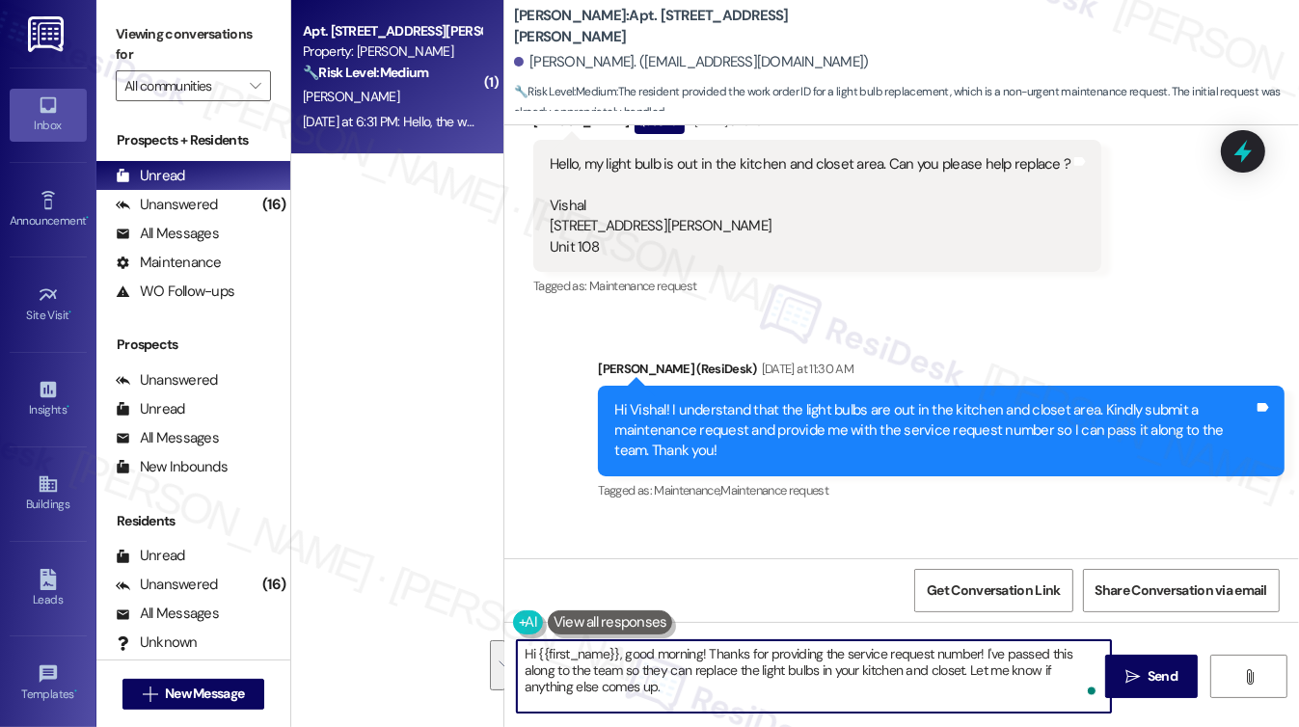
click at [683, 684] on textarea "Hi {{first_name}}, good morning! Thanks for providing the service request numbe…" at bounding box center [814, 676] width 594 height 72
type textarea "Hi {{first_name}}, good morning! Thanks for providing the service request numbe…"
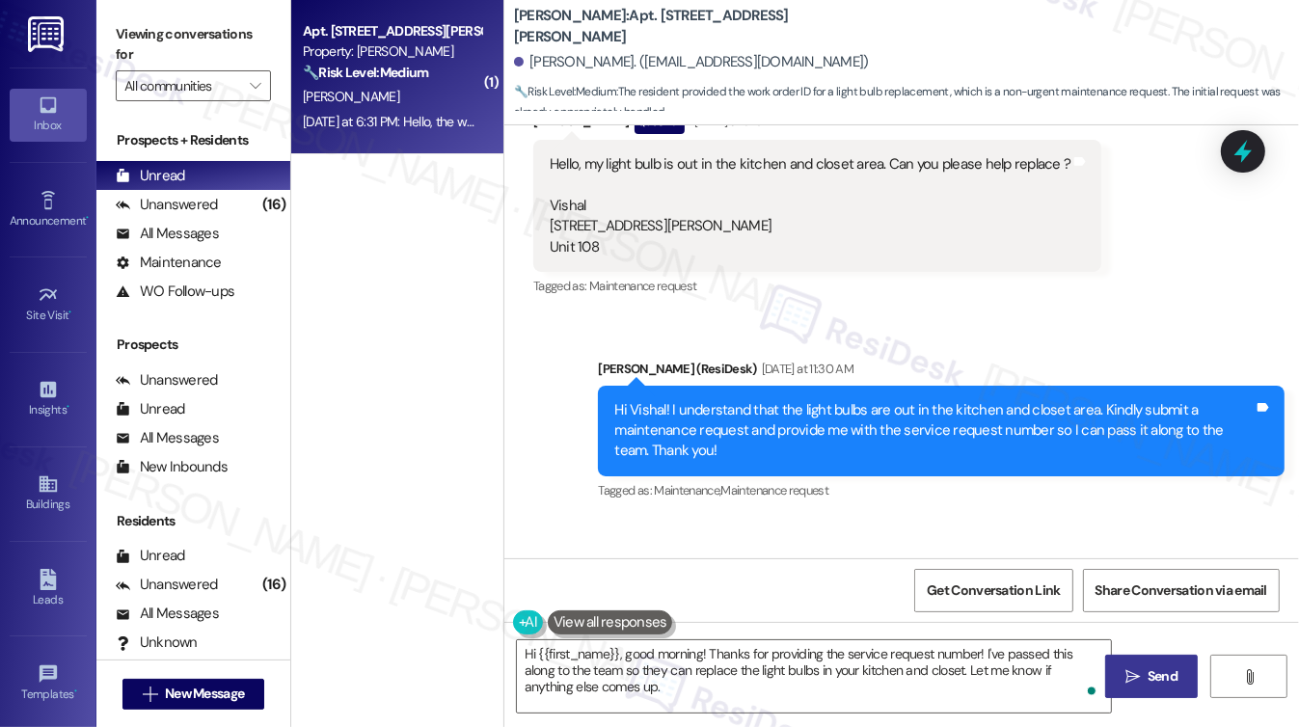
click at [1135, 670] on icon "" at bounding box center [1132, 676] width 14 height 15
